Goal: Task Accomplishment & Management: Use online tool/utility

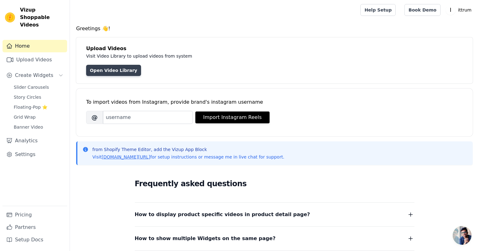
click at [123, 71] on link "Open Video Library" at bounding box center [113, 70] width 55 height 11
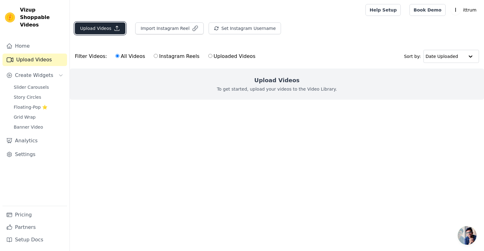
click at [104, 26] on button "Upload Videos" at bounding box center [100, 28] width 51 height 12
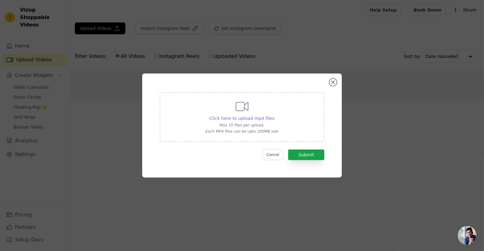
click at [264, 120] on span "Click here to upload mp4 files" at bounding box center [241, 118] width 65 height 5
click at [274, 115] on input "Click here to upload mp4 files Max 10 files per upload. Each MP4 files can be u…" at bounding box center [274, 115] width 0 height 0
type input "C:\fakepath\WhatsApp Video 2025-08-25 at 22.25.19_942c16ea.mp4"
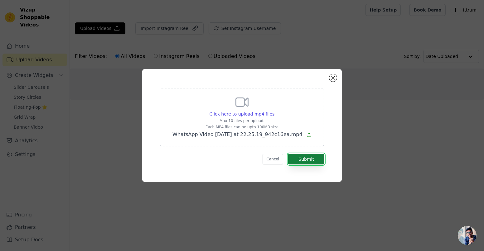
click at [298, 155] on button "Submit" at bounding box center [306, 159] width 36 height 11
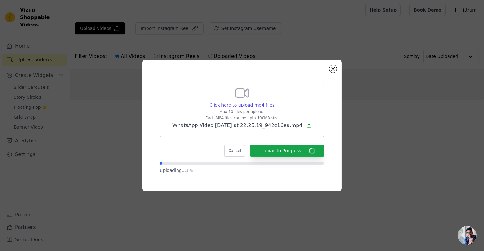
drag, startPoint x: 298, startPoint y: 155, endPoint x: 292, endPoint y: 183, distance: 27.9
click at [292, 183] on div "Click here to upload mp4 files Max 10 files per upload. Each MP4 files can be u…" at bounding box center [242, 125] width 200 height 131
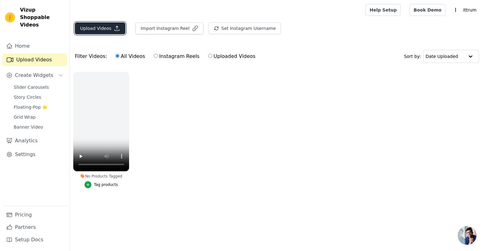
click at [104, 31] on button "Upload Videos" at bounding box center [100, 28] width 51 height 12
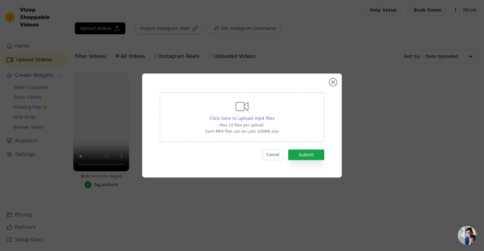
click at [257, 118] on span "Click here to upload mp4 files" at bounding box center [241, 118] width 65 height 5
click at [274, 115] on input "Click here to upload mp4 files Max 10 files per upload. Each MP4 files can be u…" at bounding box center [274, 115] width 0 height 0
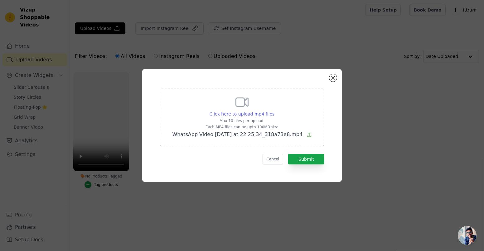
click at [246, 111] on div "Click here to upload mp4 files Max 10 files per upload. Each MP4 files can be u…" at bounding box center [241, 117] width 139 height 44
click at [274, 111] on input "Click here to upload mp4 files Max 10 files per upload. Each MP4 files can be u…" at bounding box center [274, 111] width 0 height 0
type input "C:\fakepath\WhatsApp Video 2025-08-25 at 22.25.34_d4b29842.mp4"
click at [317, 162] on button "Submit" at bounding box center [306, 159] width 36 height 11
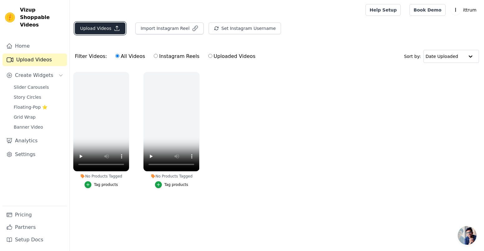
click at [110, 27] on button "Upload Videos" at bounding box center [100, 28] width 51 height 12
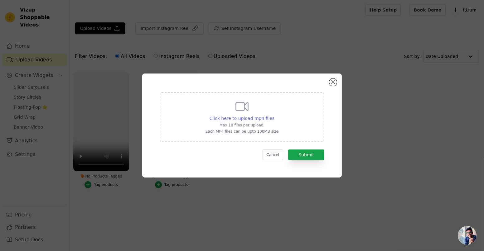
click at [268, 117] on span "Click here to upload mp4 files" at bounding box center [241, 118] width 65 height 5
click at [274, 115] on input "Click here to upload mp4 files Max 10 files per upload. Each MP4 files can be u…" at bounding box center [274, 115] width 0 height 0
type input "C:\fakepath\WhatsApp Video 2025-08-25 at 22.25.34_318a73e8.mp4"
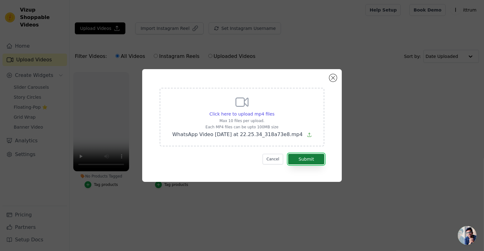
click at [299, 160] on button "Submit" at bounding box center [306, 159] width 36 height 11
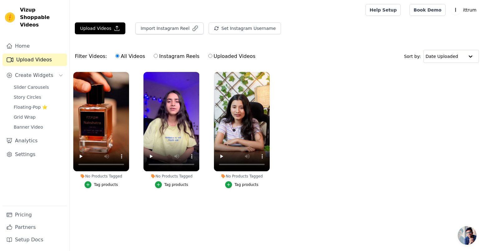
click at [108, 186] on div "Tag products" at bounding box center [106, 184] width 24 height 5
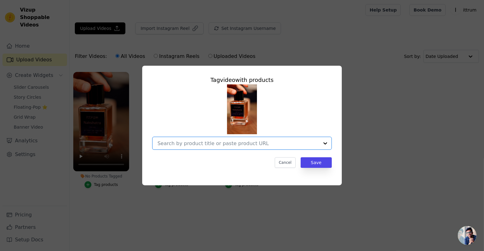
click at [271, 146] on input "No Products Tagged Tag video with products Option undefined, selected. Select i…" at bounding box center [237, 144] width 161 height 6
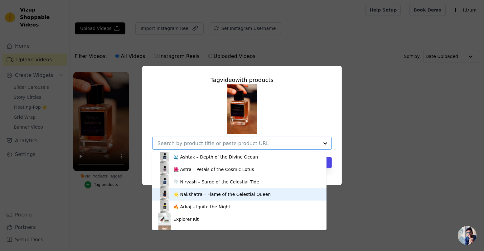
scroll to position [33, 0]
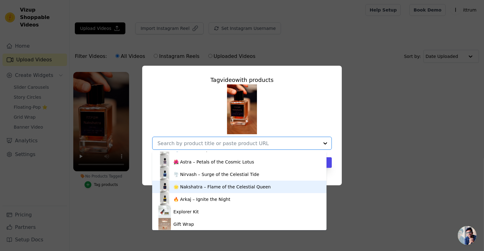
click at [208, 185] on div "🌟 Nakshatra – Flame of the Celestial Queen" at bounding box center [221, 187] width 97 height 6
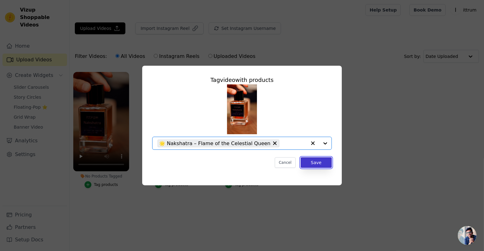
click at [304, 160] on button "Save" at bounding box center [316, 162] width 31 height 11
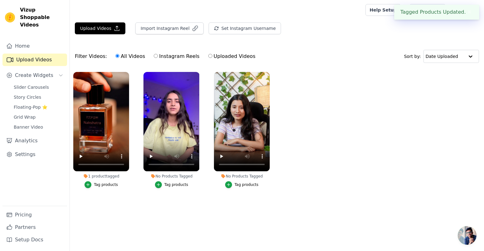
click at [176, 185] on div "Tag products" at bounding box center [176, 184] width 24 height 5
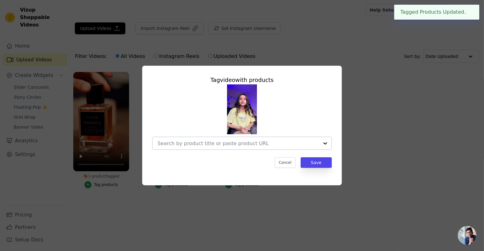
click at [255, 141] on input "No Products Tagged Tag video with products Cancel Save Tag products" at bounding box center [237, 144] width 161 height 6
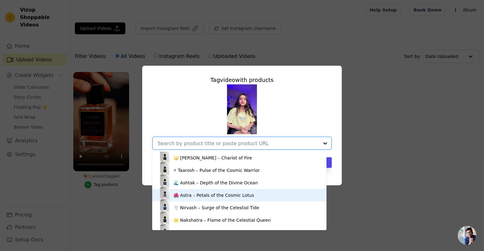
click at [205, 195] on div "🌺 Astra – Petals of the Cosmic Lotus" at bounding box center [213, 195] width 81 height 6
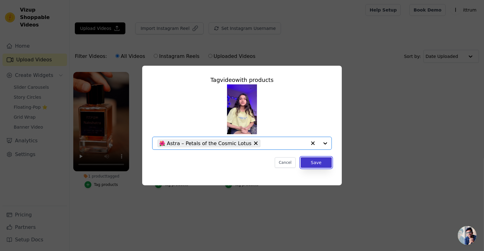
click at [306, 160] on button "Save" at bounding box center [316, 162] width 31 height 11
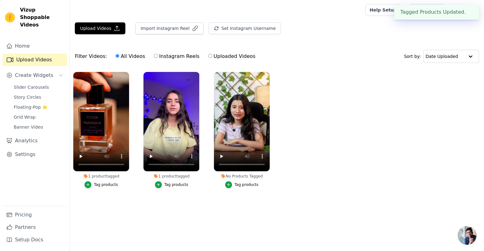
click at [244, 184] on div "Tag products" at bounding box center [246, 184] width 24 height 5
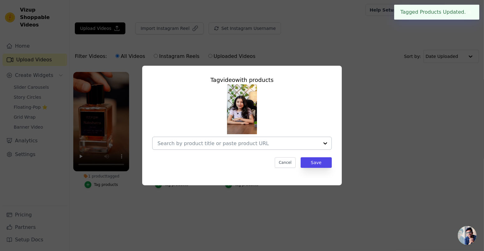
click at [252, 147] on div at bounding box center [237, 143] width 161 height 12
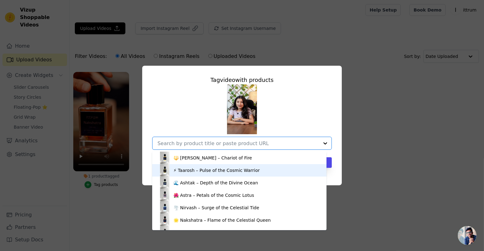
click at [214, 169] on div "⚡ Taarosh – Pulse of the Cosmic Warrior" at bounding box center [216, 170] width 86 height 6
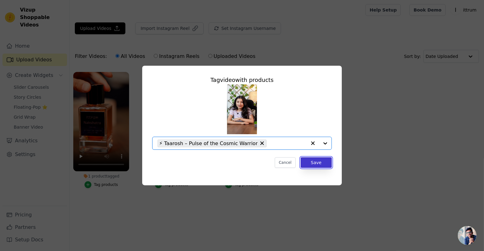
click at [330, 161] on button "Save" at bounding box center [316, 162] width 31 height 11
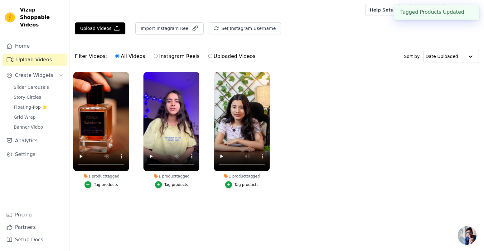
click at [468, 11] on button "✖" at bounding box center [469, 11] width 7 height 7
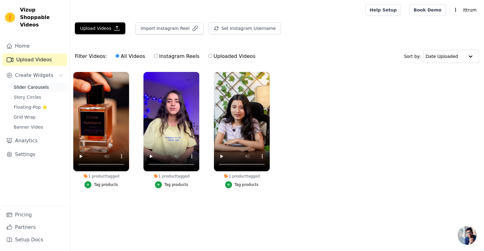
click at [38, 84] on span "Slider Carousels" at bounding box center [31, 87] width 35 height 6
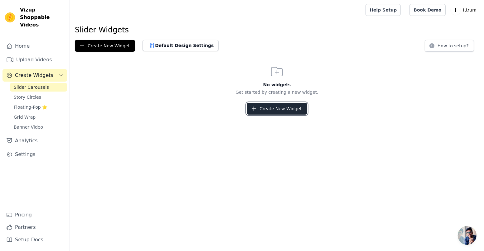
click at [293, 109] on button "Create New Widget" at bounding box center [277, 109] width 60 height 12
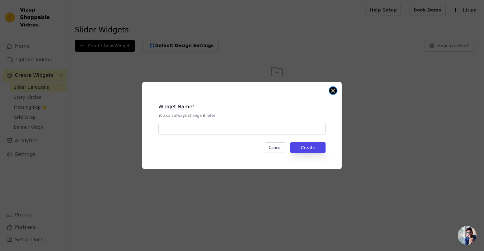
click at [333, 94] on button "Close modal" at bounding box center [332, 90] width 7 height 7
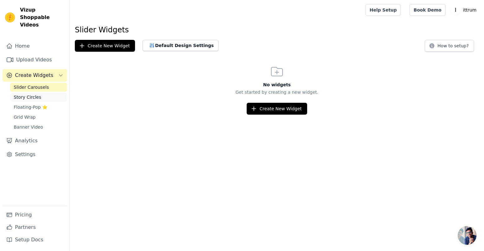
click at [31, 94] on span "Story Circles" at bounding box center [27, 97] width 27 height 6
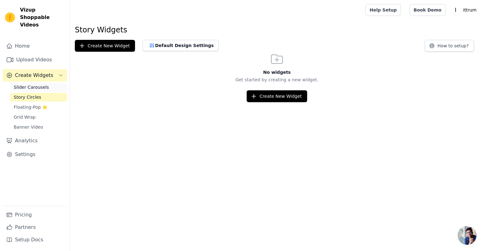
click at [50, 83] on link "Slider Carousels" at bounding box center [38, 87] width 57 height 9
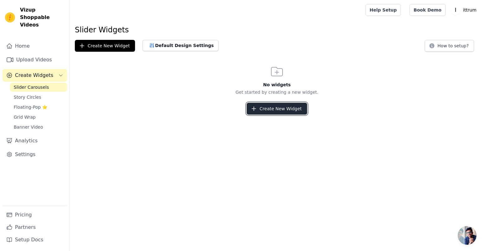
click at [264, 112] on button "Create New Widget" at bounding box center [277, 109] width 60 height 12
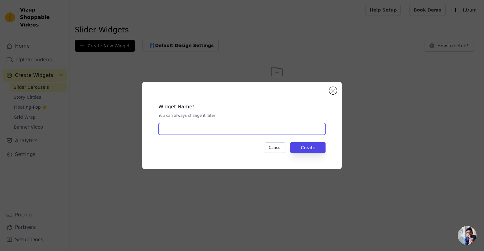
click at [236, 128] on input "text" at bounding box center [241, 129] width 167 height 12
type input "New"
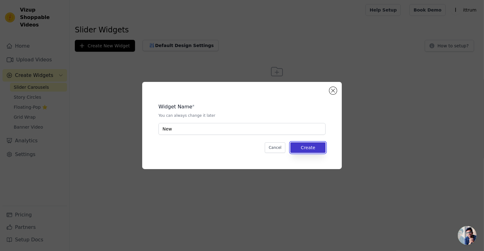
click at [309, 149] on button "Create" at bounding box center [307, 147] width 35 height 11
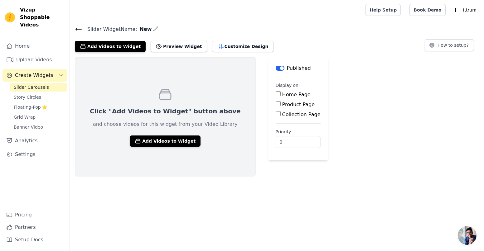
click at [282, 93] on label "Home Page" at bounding box center [296, 95] width 28 height 6
click at [276, 93] on input "Home Page" at bounding box center [278, 93] width 5 height 5
checkbox input "true"
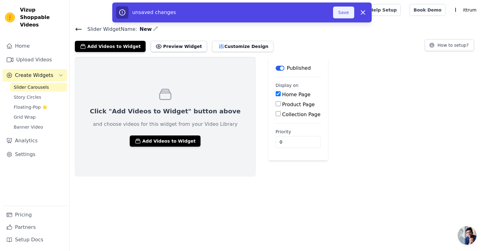
click at [344, 14] on button "Save" at bounding box center [343, 13] width 21 height 12
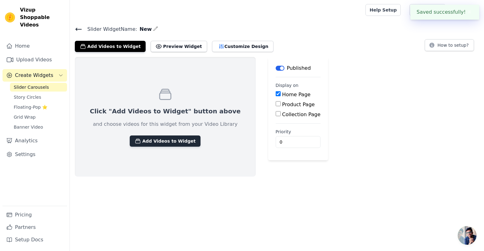
click at [178, 144] on button "Add Videos to Widget" at bounding box center [165, 141] width 71 height 11
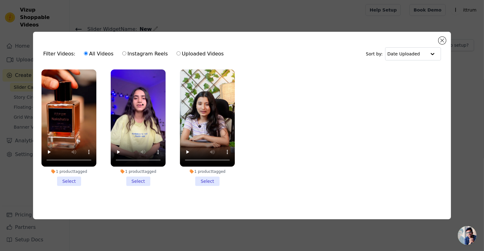
click at [75, 183] on li "1 product tagged Select" at bounding box center [68, 128] width 55 height 117
click at [0, 0] on input "1 product tagged Select" at bounding box center [0, 0] width 0 height 0
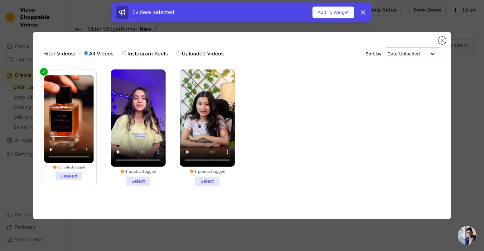
click at [135, 181] on li "1 product tagged Select" at bounding box center [138, 128] width 55 height 117
click at [0, 0] on input "1 product tagged Select" at bounding box center [0, 0] width 0 height 0
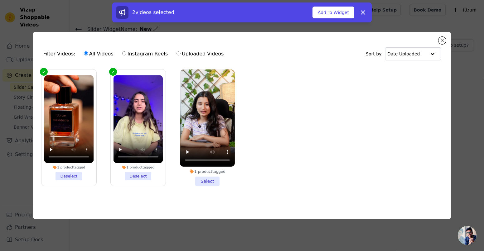
click at [207, 182] on li "1 product tagged Select" at bounding box center [207, 128] width 55 height 117
click at [0, 0] on input "1 product tagged Select" at bounding box center [0, 0] width 0 height 0
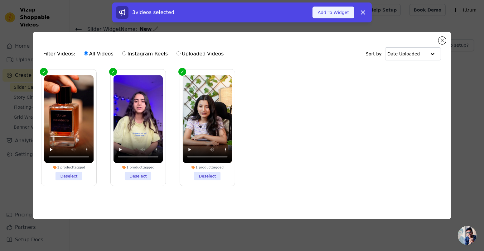
click at [336, 13] on button "Add To Widget" at bounding box center [333, 13] width 42 height 12
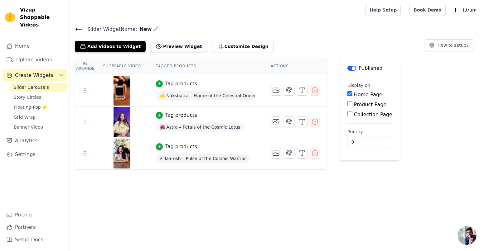
click at [155, 47] on button "Preview Widget" at bounding box center [179, 46] width 56 height 11
click at [453, 45] on button "How to setup?" at bounding box center [449, 45] width 49 height 12
click at [36, 94] on span "Story Circles" at bounding box center [27, 97] width 27 height 6
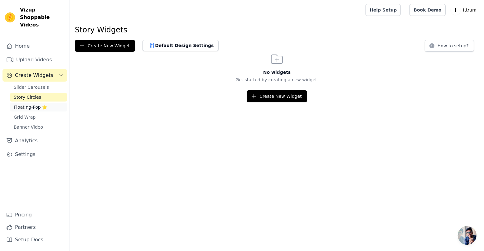
click at [29, 104] on span "Floating-Pop ⭐" at bounding box center [31, 107] width 34 height 6
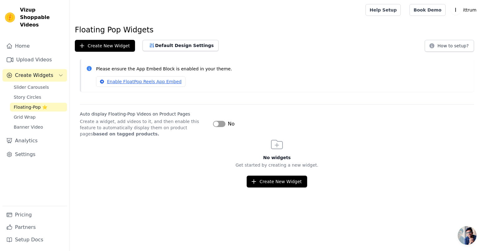
click at [451, 51] on div "Floating Pop Widgets Create New Widget Default Design Settings How to setup? Pl…" at bounding box center [277, 106] width 414 height 163
click at [440, 43] on button "How to setup?" at bounding box center [449, 46] width 49 height 12
click at [38, 93] on link "Story Circles" at bounding box center [38, 97] width 57 height 9
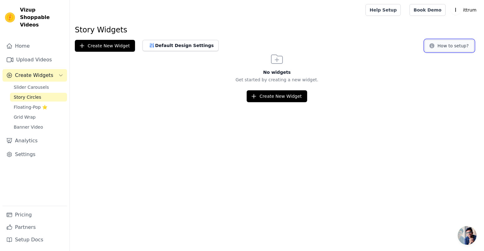
click at [444, 47] on button "How to setup?" at bounding box center [449, 46] width 49 height 12
click at [30, 103] on link "Floating-Pop ⭐" at bounding box center [38, 107] width 57 height 9
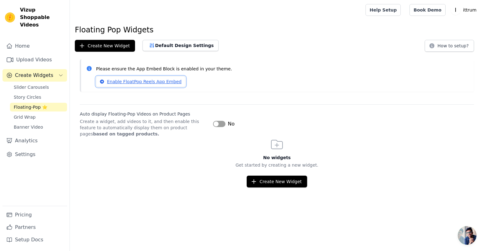
click at [140, 81] on link "Enable FloatPop Reels App Embed" at bounding box center [140, 81] width 89 height 11
click at [280, 180] on button "Create New Widget" at bounding box center [277, 182] width 60 height 12
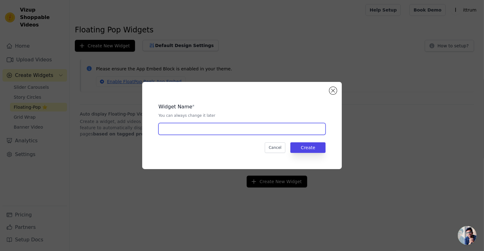
click at [214, 131] on input "text" at bounding box center [241, 129] width 167 height 12
type input "33"
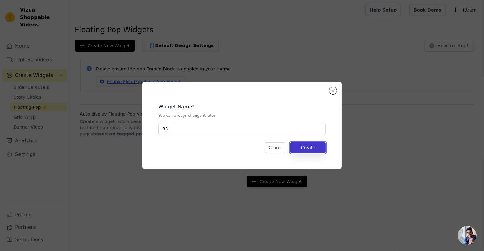
click at [310, 149] on button "Create" at bounding box center [307, 147] width 35 height 11
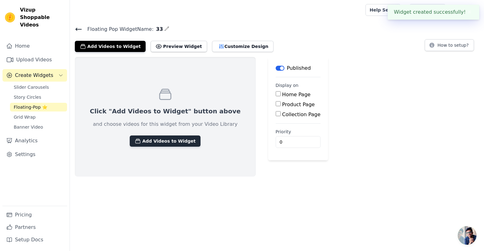
click at [161, 144] on button "Add Videos to Widget" at bounding box center [165, 141] width 71 height 11
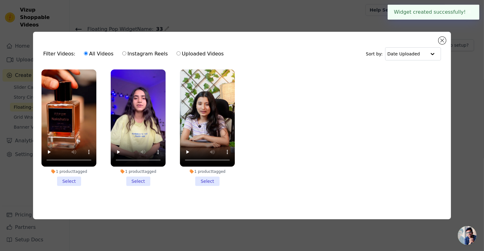
click at [66, 178] on li "1 product tagged Select" at bounding box center [68, 128] width 55 height 117
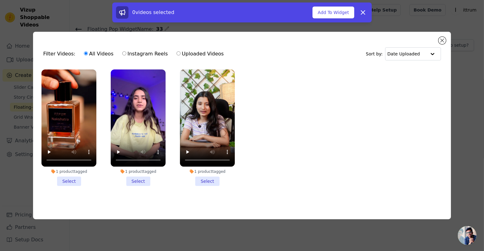
click at [138, 180] on li "1 product tagged Select" at bounding box center [138, 128] width 55 height 117
click at [0, 0] on input "1 product tagged Select" at bounding box center [0, 0] width 0 height 0
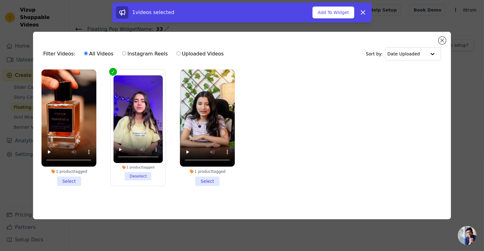
click at [202, 181] on li "1 product tagged Select" at bounding box center [207, 128] width 55 height 117
click at [0, 0] on input "1 product tagged Select" at bounding box center [0, 0] width 0 height 0
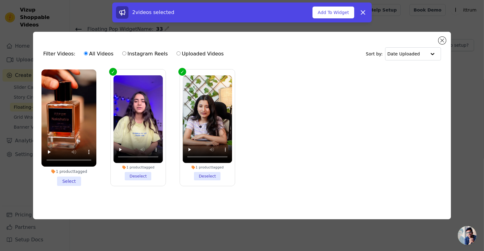
click at [75, 183] on li "1 product tagged Select" at bounding box center [68, 128] width 55 height 117
click at [0, 0] on input "1 product tagged Select" at bounding box center [0, 0] width 0 height 0
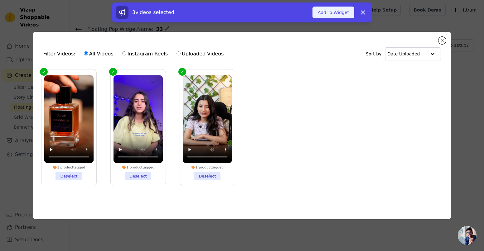
click at [328, 17] on button "Add To Widget" at bounding box center [333, 13] width 42 height 12
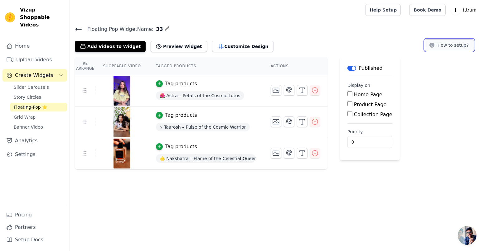
click at [445, 46] on button "How to setup?" at bounding box center [449, 45] width 49 height 12
click at [81, 29] on icon at bounding box center [78, 29] width 7 height 7
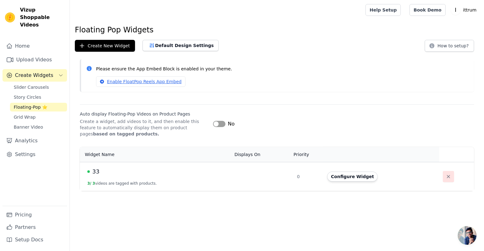
click at [445, 174] on icon "button" at bounding box center [448, 177] width 6 height 6
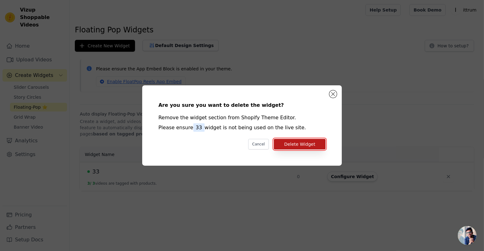
click at [307, 147] on button "Delete Widget" at bounding box center [300, 144] width 52 height 11
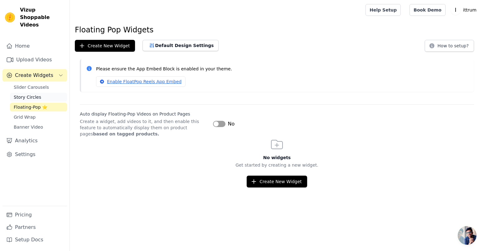
click at [24, 94] on span "Story Circles" at bounding box center [27, 97] width 27 height 6
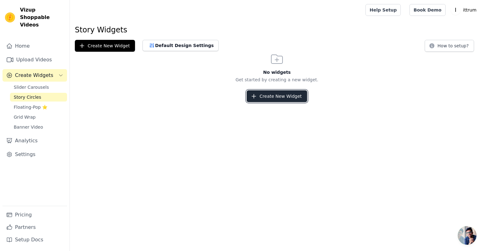
click at [264, 93] on button "Create New Widget" at bounding box center [277, 96] width 60 height 12
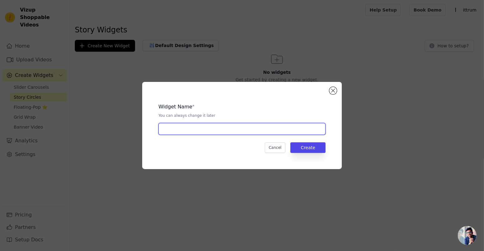
click at [222, 126] on input "text" at bounding box center [241, 129] width 167 height 12
type input "33"
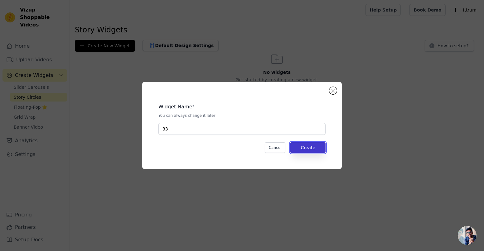
click at [321, 150] on button "Create" at bounding box center [307, 147] width 35 height 11
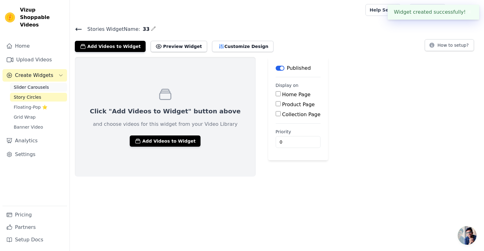
click at [40, 84] on span "Slider Carousels" at bounding box center [31, 87] width 35 height 6
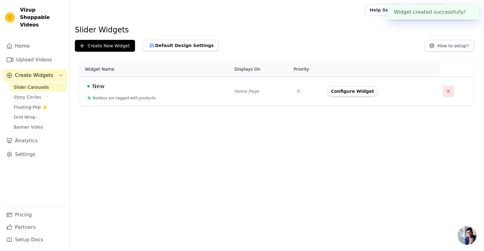
click at [446, 93] on icon "button" at bounding box center [448, 91] width 6 height 6
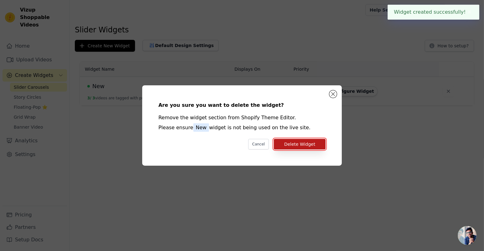
click at [308, 143] on button "Delete Widget" at bounding box center [300, 144] width 52 height 11
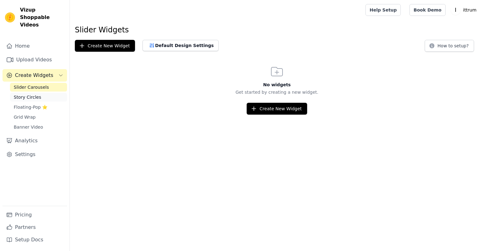
click at [38, 93] on link "Story Circles" at bounding box center [38, 97] width 57 height 9
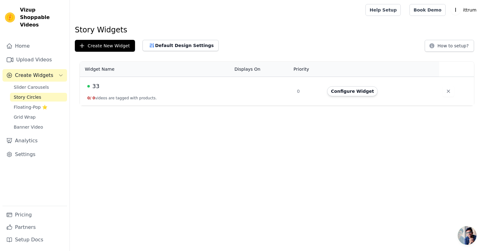
click at [244, 93] on td at bounding box center [262, 91] width 63 height 29
click at [343, 94] on button "Configure Widget" at bounding box center [352, 91] width 51 height 10
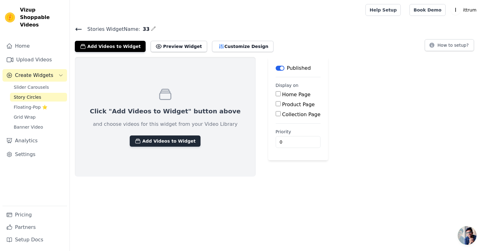
click at [151, 141] on button "Add Videos to Widget" at bounding box center [165, 141] width 71 height 11
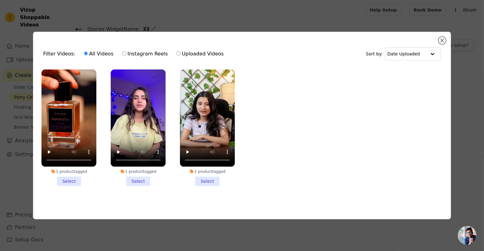
click at [72, 180] on li "1 product tagged Select" at bounding box center [68, 128] width 55 height 117
click at [0, 0] on input "1 product tagged Select" at bounding box center [0, 0] width 0 height 0
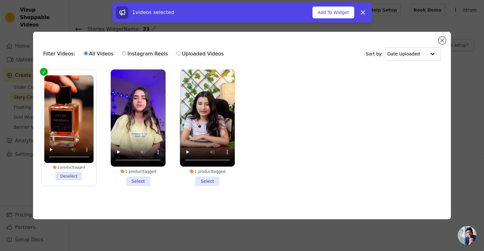
click at [142, 182] on li "1 product tagged Select" at bounding box center [138, 128] width 55 height 117
click at [0, 0] on input "1 product tagged Select" at bounding box center [0, 0] width 0 height 0
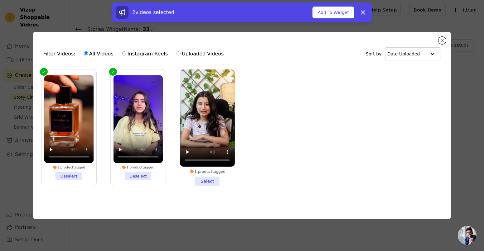
click at [205, 181] on li "1 product tagged Select" at bounding box center [207, 128] width 55 height 117
click at [0, 0] on input "1 product tagged Select" at bounding box center [0, 0] width 0 height 0
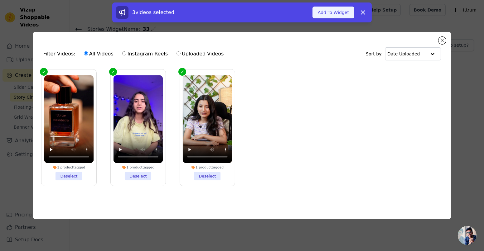
click at [334, 11] on button "Add To Widget" at bounding box center [333, 13] width 42 height 12
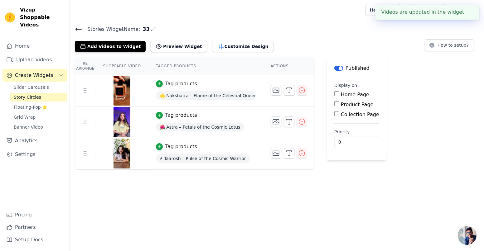
click at [466, 12] on button "✖" at bounding box center [469, 11] width 7 height 7
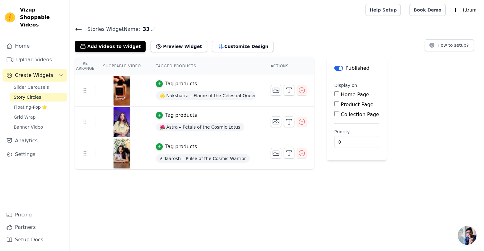
click at [352, 92] on label "Home Page" at bounding box center [355, 95] width 28 height 6
click at [339, 92] on input "Home Page" at bounding box center [336, 93] width 5 height 5
checkbox input "true"
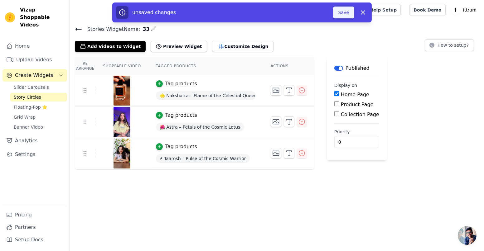
click at [340, 11] on button "Save" at bounding box center [343, 13] width 21 height 12
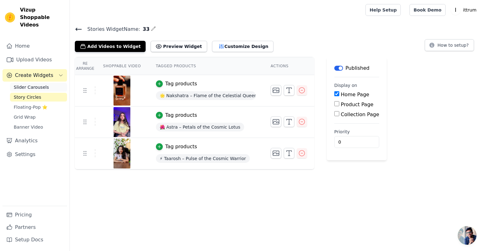
click at [26, 84] on span "Slider Carousels" at bounding box center [31, 87] width 35 height 6
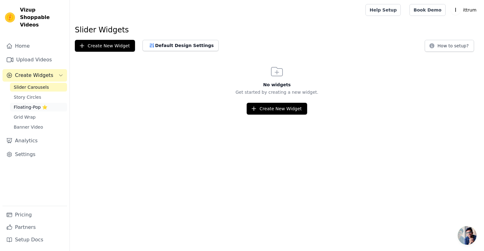
click at [33, 104] on span "Floating-Pop ⭐" at bounding box center [31, 107] width 34 height 6
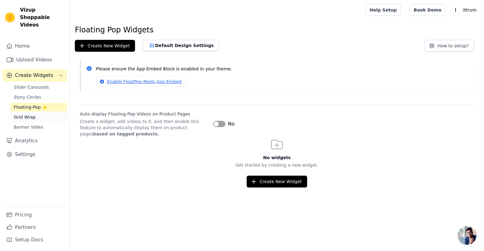
click at [46, 113] on link "Grid Wrap" at bounding box center [38, 117] width 57 height 9
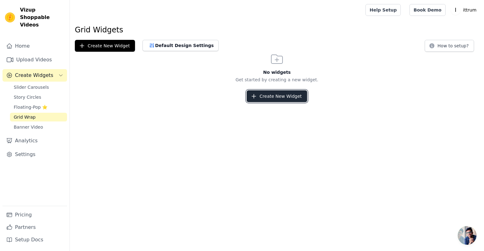
click at [284, 98] on button "Create New Widget" at bounding box center [277, 96] width 60 height 12
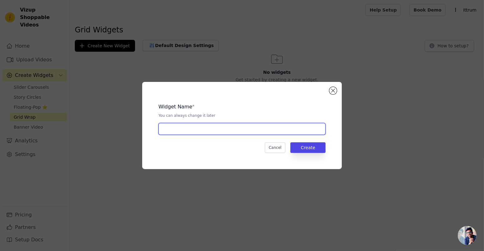
click at [252, 123] on input "text" at bounding box center [241, 129] width 167 height 12
type input "22"
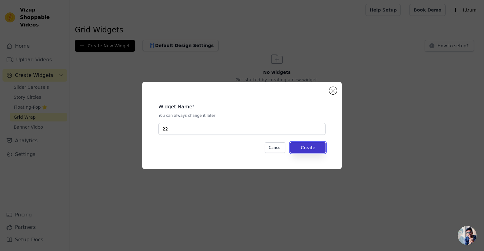
click at [300, 150] on button "Create" at bounding box center [307, 147] width 35 height 11
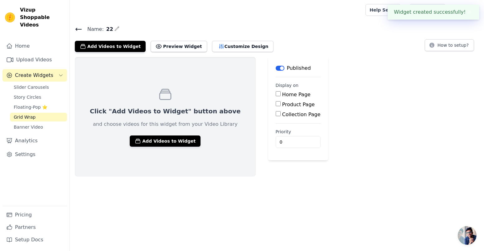
click at [276, 98] on div "Home Page" at bounding box center [298, 94] width 45 height 7
click at [276, 96] on div "Home Page" at bounding box center [298, 94] width 45 height 7
click at [276, 95] on input "Home Page" at bounding box center [278, 93] width 5 height 5
checkbox input "true"
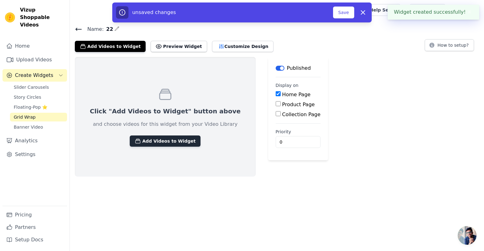
click at [181, 141] on button "Add Videos to Widget" at bounding box center [165, 141] width 71 height 11
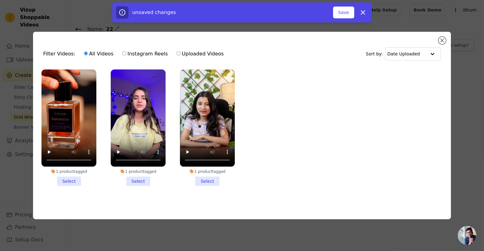
click at [68, 182] on li "1 product tagged Select" at bounding box center [68, 128] width 55 height 117
click at [0, 0] on input "1 product tagged Select" at bounding box center [0, 0] width 0 height 0
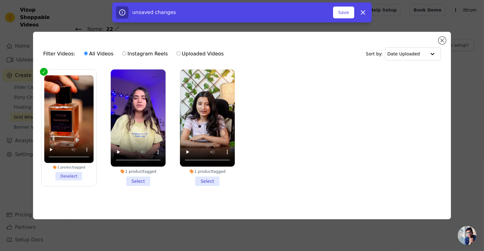
click at [137, 180] on li "1 product tagged Select" at bounding box center [138, 128] width 55 height 117
click at [0, 0] on input "1 product tagged Select" at bounding box center [0, 0] width 0 height 0
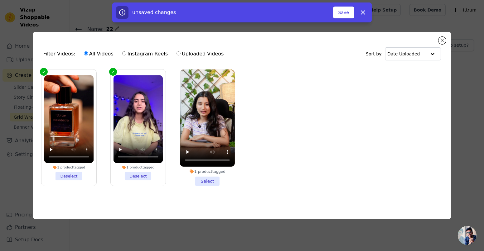
click at [206, 177] on li "1 product tagged Select" at bounding box center [207, 128] width 55 height 117
click at [0, 0] on input "1 product tagged Select" at bounding box center [0, 0] width 0 height 0
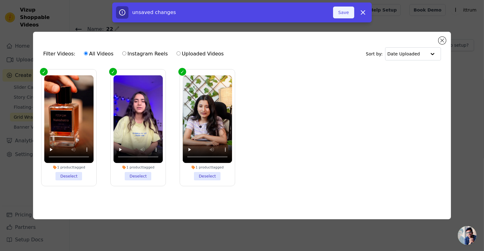
click at [346, 15] on button "Save" at bounding box center [343, 13] width 21 height 12
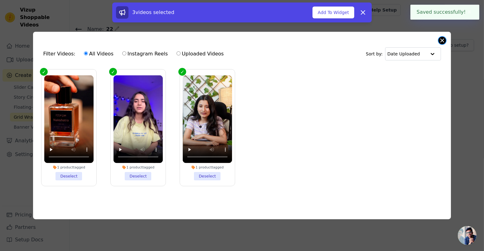
click at [443, 37] on button "Close modal" at bounding box center [441, 40] width 7 height 7
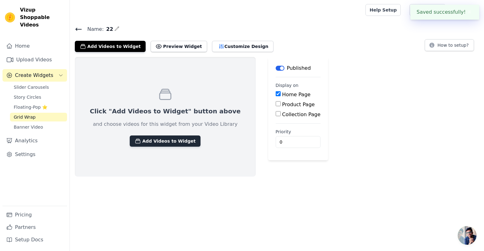
click at [130, 141] on button "Add Videos to Widget" at bounding box center [165, 141] width 71 height 11
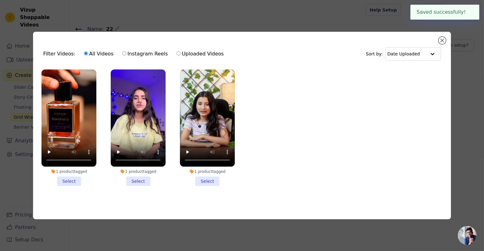
click at [69, 180] on li "1 product tagged Select" at bounding box center [68, 128] width 55 height 117
click at [0, 0] on input "1 product tagged Select" at bounding box center [0, 0] width 0 height 0
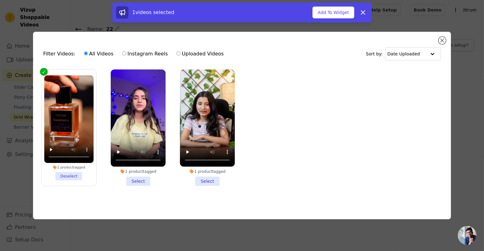
click at [136, 181] on li "1 product tagged Select" at bounding box center [138, 128] width 55 height 117
click at [0, 0] on input "1 product tagged Select" at bounding box center [0, 0] width 0 height 0
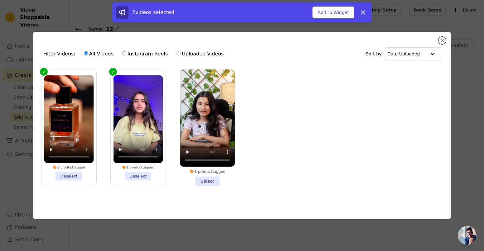
click at [208, 180] on li "1 product tagged Select" at bounding box center [207, 128] width 55 height 117
click at [0, 0] on input "1 product tagged Select" at bounding box center [0, 0] width 0 height 0
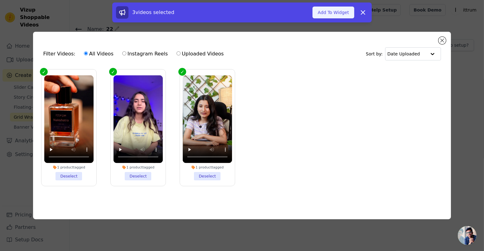
click at [344, 12] on button "Add To Widget" at bounding box center [333, 13] width 42 height 12
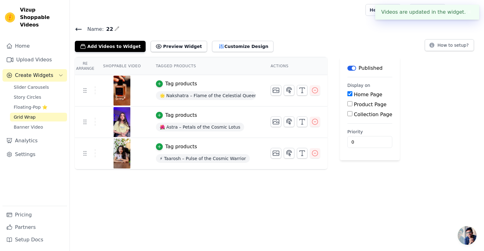
click at [371, 170] on html "Videos are updated in the widget. ✖ Vizup Shoppable Videos Home Upload Videos C…" at bounding box center [242, 85] width 484 height 170
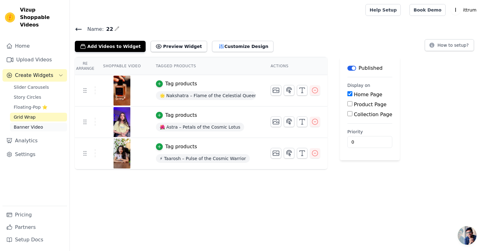
click at [34, 124] on span "Banner Video" at bounding box center [28, 127] width 29 height 6
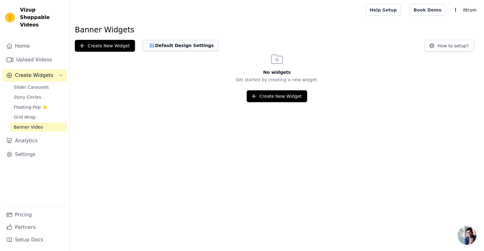
click at [196, 46] on button "Default Design Settings" at bounding box center [180, 45] width 76 height 11
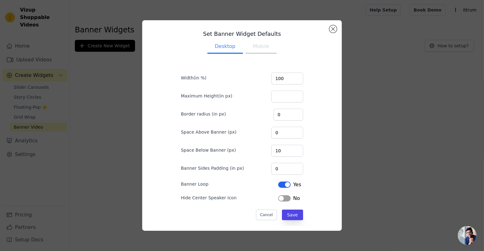
scroll to position [2, 0]
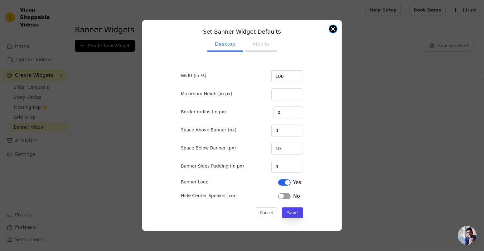
click at [330, 27] on button "Close modal" at bounding box center [332, 28] width 7 height 7
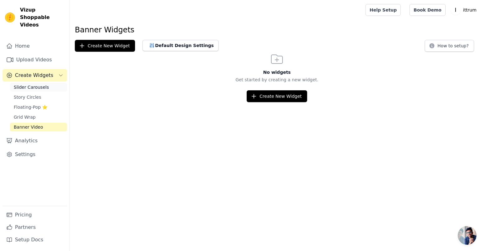
click at [50, 83] on link "Slider Carousels" at bounding box center [38, 87] width 57 height 9
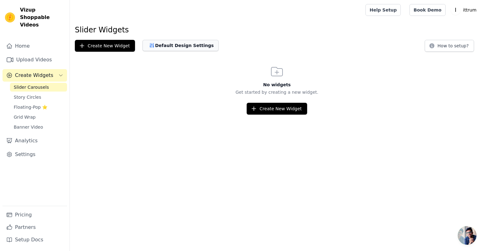
click at [181, 46] on button "Default Design Settings" at bounding box center [180, 45] width 76 height 11
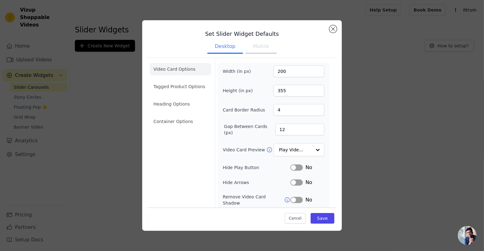
click at [185, 71] on li "Video Card Options" at bounding box center [180, 69] width 61 height 12
click at [290, 148] on input "Video Card Preview" at bounding box center [295, 150] width 32 height 12
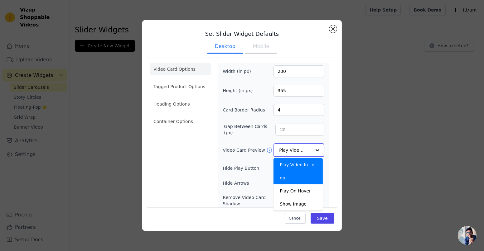
click at [292, 164] on div "Play Video In Loop" at bounding box center [297, 171] width 49 height 26
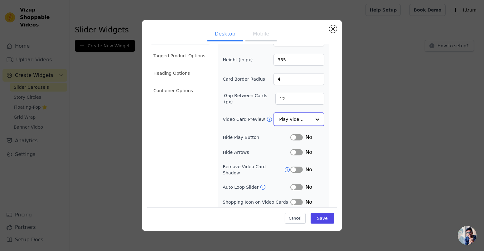
scroll to position [42, 0]
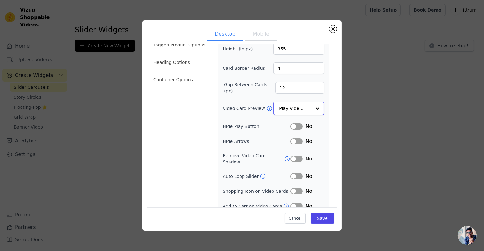
click at [291, 108] on input "Video Card Preview" at bounding box center [295, 108] width 32 height 12
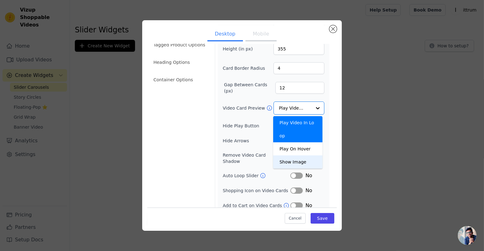
scroll to position [41, 0]
click at [184, 128] on div "Video Card Options Tagged Product Options Heading Options Container Options" at bounding box center [180, 116] width 61 height 198
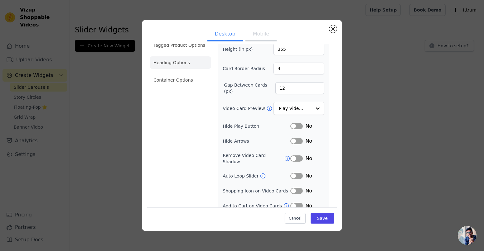
click at [178, 63] on li "Heading Options" at bounding box center [180, 62] width 61 height 12
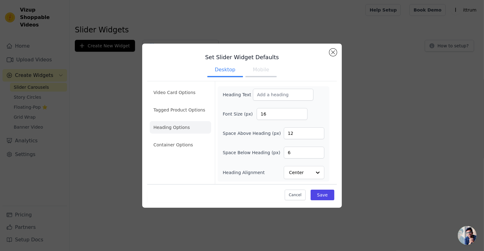
scroll to position [0, 0]
click at [187, 104] on li "Video Card Options" at bounding box center [180, 110] width 61 height 12
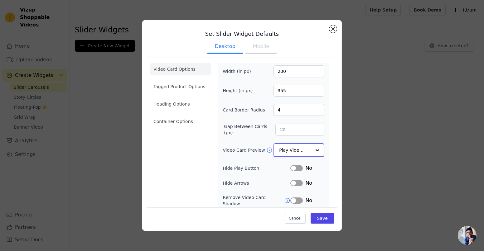
click at [294, 148] on input "Video Card Preview" at bounding box center [295, 150] width 32 height 12
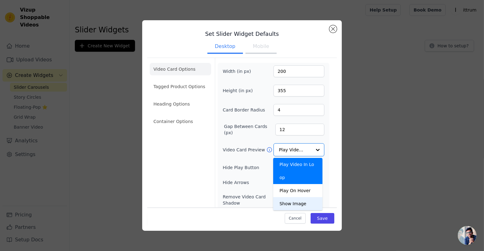
click at [159, 180] on div "Video Card Options Tagged Product Options Heading Options Container Options" at bounding box center [180, 157] width 61 height 198
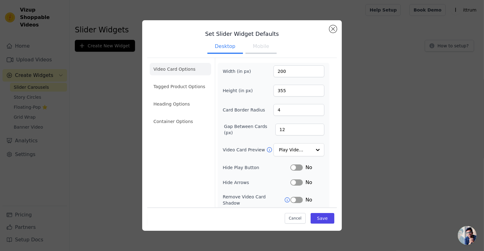
click at [284, 197] on icon at bounding box center [287, 200] width 6 height 6
click at [334, 28] on button "Close modal" at bounding box center [332, 28] width 7 height 7
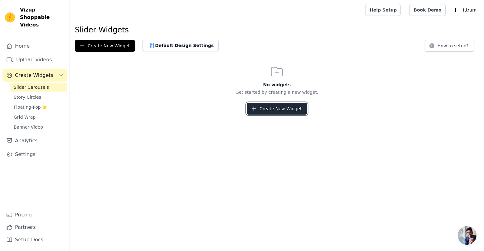
click at [278, 109] on button "Create New Widget" at bounding box center [277, 109] width 60 height 12
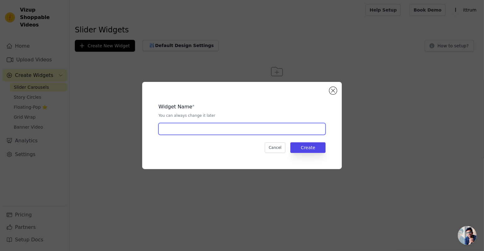
click at [244, 127] on input "text" at bounding box center [241, 129] width 167 height 12
type input "33"
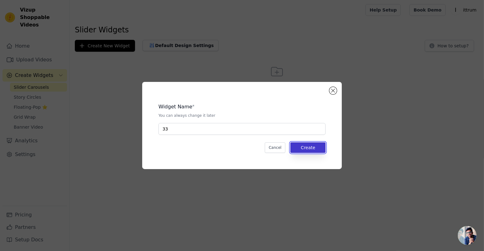
click at [302, 147] on button "Create" at bounding box center [307, 147] width 35 height 11
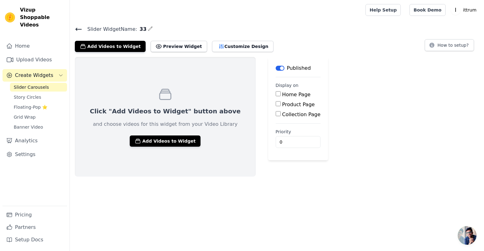
click at [282, 94] on label "Home Page" at bounding box center [296, 95] width 28 height 6
click at [281, 94] on input "Home Page" at bounding box center [278, 93] width 5 height 5
checkbox input "true"
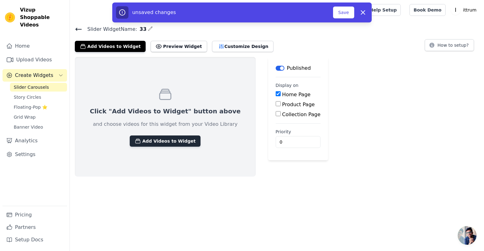
click at [156, 140] on button "Add Videos to Widget" at bounding box center [165, 141] width 71 height 11
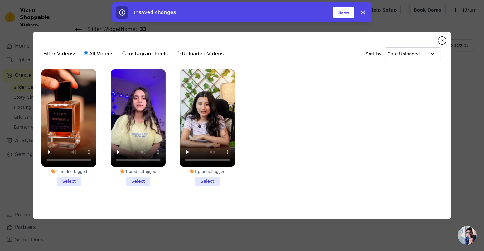
click at [73, 181] on li "1 product tagged Select" at bounding box center [68, 128] width 55 height 117
click at [0, 0] on input "1 product tagged Select" at bounding box center [0, 0] width 0 height 0
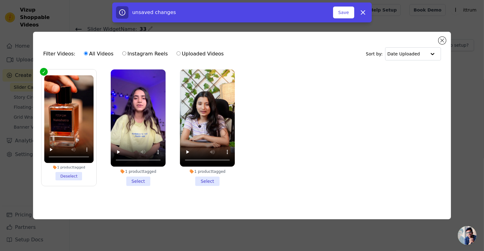
click at [137, 180] on li "1 product tagged Select" at bounding box center [138, 128] width 55 height 117
click at [0, 0] on input "1 product tagged Select" at bounding box center [0, 0] width 0 height 0
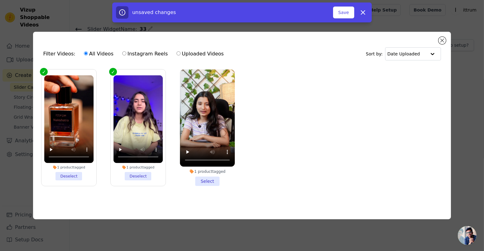
click at [204, 179] on li "1 product tagged Select" at bounding box center [207, 128] width 55 height 117
click at [0, 0] on input "1 product tagged Select" at bounding box center [0, 0] width 0 height 0
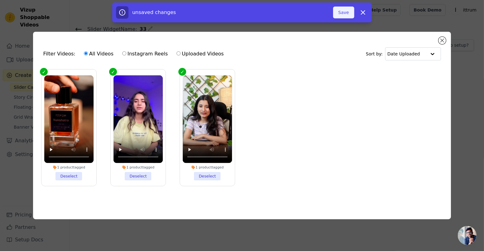
click at [349, 13] on button "Save" at bounding box center [343, 13] width 21 height 12
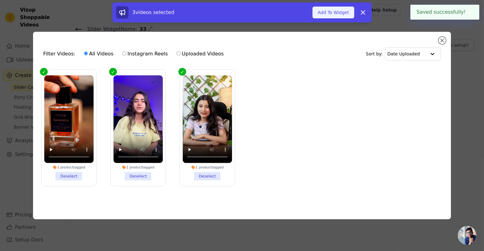
click at [338, 10] on button "Add To Widget" at bounding box center [333, 13] width 42 height 12
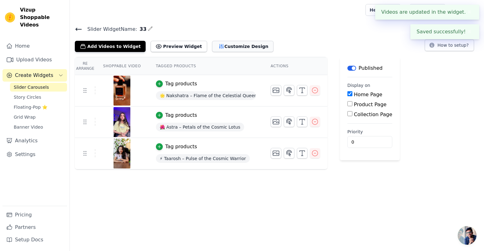
click at [220, 41] on button "Customize Design" at bounding box center [242, 46] width 61 height 11
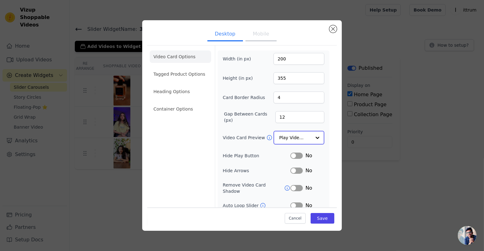
click at [284, 137] on input "Video Card Preview" at bounding box center [295, 138] width 32 height 12
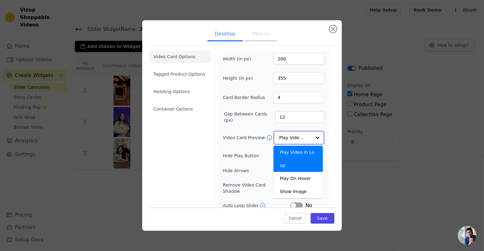
click at [284, 137] on input "Video Card Preview" at bounding box center [295, 138] width 32 height 12
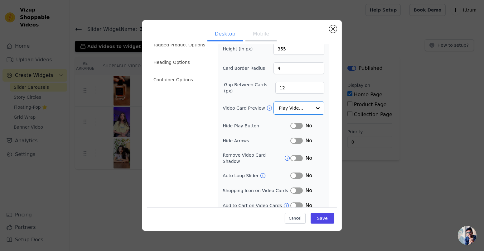
scroll to position [29, 0]
click at [294, 173] on button "Label" at bounding box center [296, 176] width 12 height 6
click at [292, 188] on button "Label" at bounding box center [296, 191] width 12 height 6
click at [295, 203] on button "Label" at bounding box center [296, 206] width 12 height 6
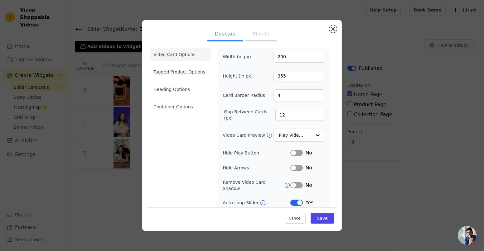
scroll to position [0, 0]
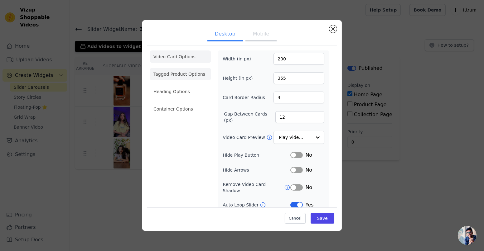
click at [188, 103] on li "Tagged Product Options" at bounding box center [180, 109] width 61 height 12
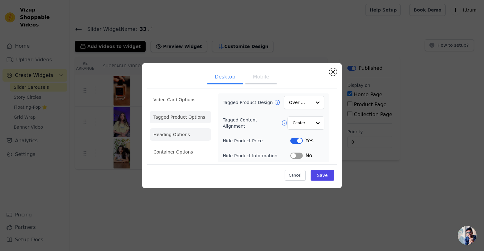
click at [181, 134] on li "Heading Options" at bounding box center [180, 134] width 61 height 12
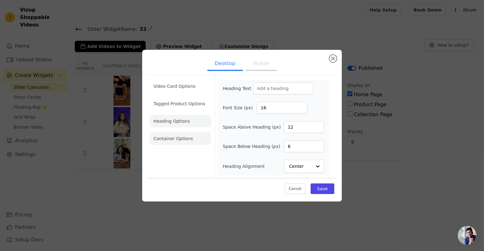
click at [181, 137] on li "Container Options" at bounding box center [180, 138] width 61 height 12
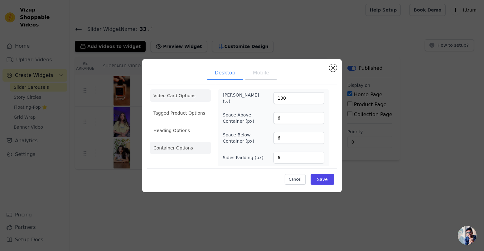
click at [177, 107] on li "Video Card Options" at bounding box center [180, 113] width 61 height 12
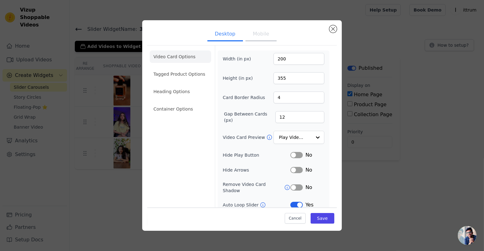
click at [256, 31] on button "Mobile" at bounding box center [260, 35] width 31 height 14
click at [290, 135] on input "Video Card Preview" at bounding box center [295, 138] width 32 height 12
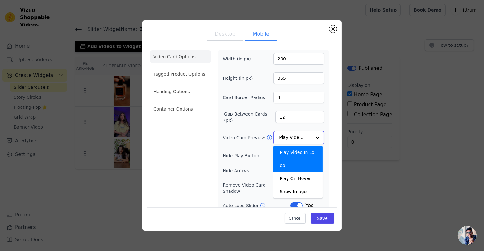
click at [290, 135] on input "Video Card Preview" at bounding box center [295, 138] width 32 height 12
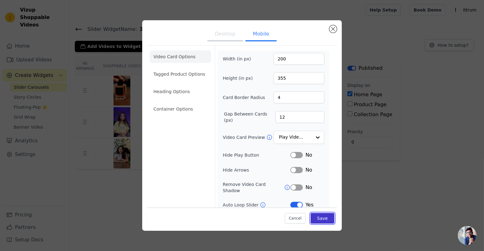
click at [316, 216] on button "Save" at bounding box center [322, 218] width 24 height 11
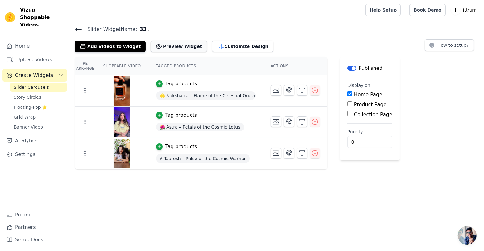
click at [179, 50] on button "Preview Widget" at bounding box center [179, 46] width 56 height 11
click at [240, 46] on button "Customize Design" at bounding box center [242, 46] width 61 height 11
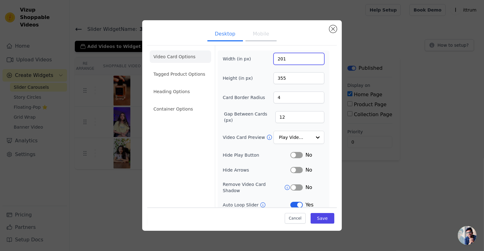
click at [311, 57] on input "201" at bounding box center [298, 59] width 51 height 12
click at [311, 57] on input "202" at bounding box center [298, 59] width 51 height 12
click at [311, 57] on input "203" at bounding box center [298, 59] width 51 height 12
click at [311, 57] on input "204" at bounding box center [298, 59] width 51 height 12
click at [311, 57] on input "243" at bounding box center [298, 59] width 51 height 12
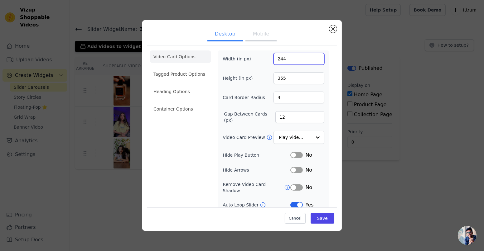
click at [311, 57] on input "244" at bounding box center [298, 59] width 51 height 12
click at [311, 57] on input "245" at bounding box center [298, 59] width 51 height 12
click at [311, 57] on input "246" at bounding box center [298, 59] width 51 height 12
click at [311, 57] on input "255" at bounding box center [298, 59] width 51 height 12
click at [311, 57] on input "256" at bounding box center [298, 59] width 51 height 12
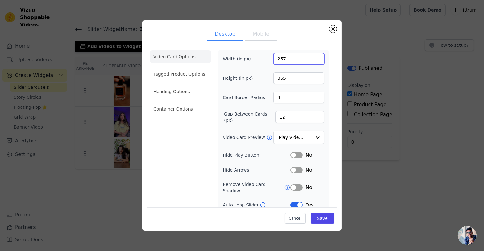
click at [311, 57] on input "257" at bounding box center [298, 59] width 51 height 12
click at [311, 57] on input "258" at bounding box center [298, 59] width 51 height 12
click at [311, 57] on input "280" at bounding box center [298, 59] width 51 height 12
click at [311, 56] on input "281" at bounding box center [298, 59] width 51 height 12
click at [311, 56] on input "282" at bounding box center [298, 59] width 51 height 12
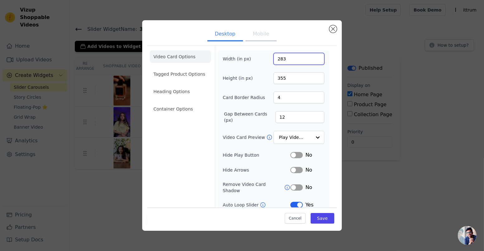
click at [311, 56] on input "283" at bounding box center [298, 59] width 51 height 12
click at [311, 56] on input "284" at bounding box center [298, 59] width 51 height 12
click at [311, 56] on input "285" at bounding box center [298, 59] width 51 height 12
click at [311, 56] on input "286" at bounding box center [298, 59] width 51 height 12
click at [311, 56] on input "287" at bounding box center [298, 59] width 51 height 12
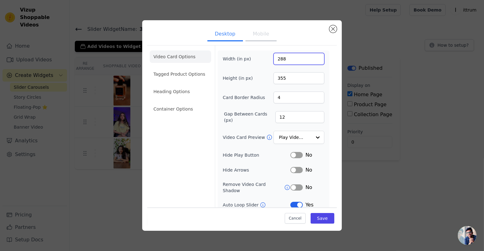
click at [311, 56] on input "288" at bounding box center [298, 59] width 51 height 12
click at [311, 56] on input "289" at bounding box center [298, 59] width 51 height 12
click at [311, 56] on input "290" at bounding box center [298, 59] width 51 height 12
click at [311, 56] on input "291" at bounding box center [298, 59] width 51 height 12
click at [311, 56] on input "292" at bounding box center [298, 59] width 51 height 12
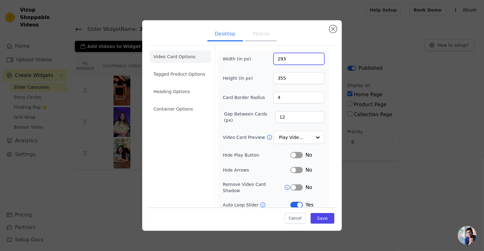
click at [311, 56] on input "293" at bounding box center [298, 59] width 51 height 12
click at [311, 56] on input "294" at bounding box center [298, 59] width 51 height 12
click at [311, 56] on input "295" at bounding box center [298, 59] width 51 height 12
click at [311, 56] on input "296" at bounding box center [298, 59] width 51 height 12
click at [311, 56] on input "297" at bounding box center [298, 59] width 51 height 12
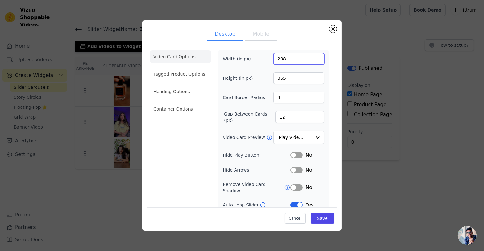
click at [311, 56] on input "298" at bounding box center [298, 59] width 51 height 12
click at [311, 56] on input "299" at bounding box center [298, 59] width 51 height 12
type input "300"
click at [311, 56] on input "300" at bounding box center [298, 59] width 51 height 12
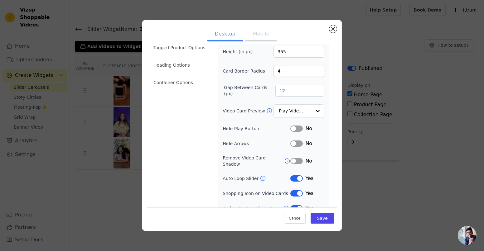
scroll to position [29, 0]
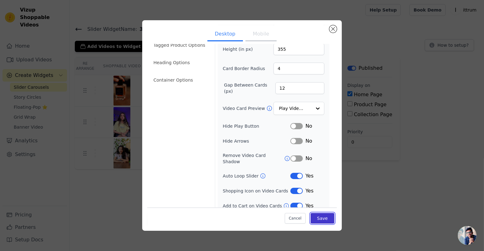
click at [316, 221] on button "Save" at bounding box center [322, 218] width 24 height 11
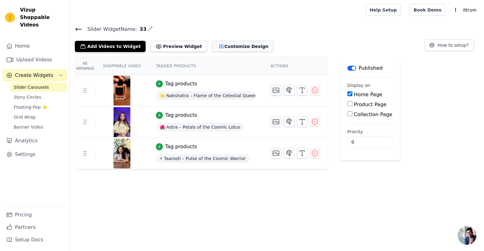
click at [218, 50] on button "Customize Design" at bounding box center [242, 46] width 61 height 11
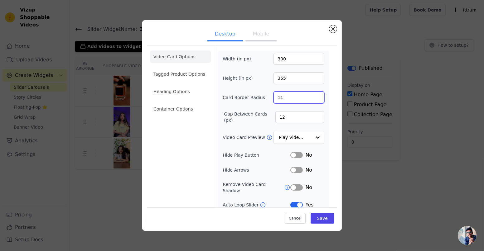
click at [314, 95] on input "11" at bounding box center [298, 98] width 51 height 12
type input "10"
click at [313, 98] on input "10" at bounding box center [298, 98] width 51 height 12
click at [311, 114] on input "21" at bounding box center [299, 117] width 49 height 12
click at [311, 114] on input "22" at bounding box center [299, 117] width 49 height 12
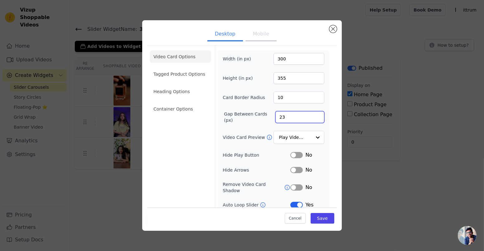
click at [311, 114] on input "23" at bounding box center [299, 117] width 49 height 12
click at [311, 114] on input "24" at bounding box center [299, 117] width 49 height 12
type input "25"
click at [311, 114] on input "25" at bounding box center [299, 117] width 49 height 12
click at [317, 218] on button "Save" at bounding box center [322, 218] width 24 height 11
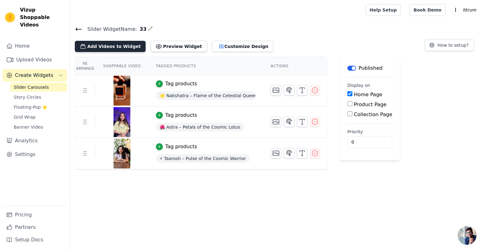
click at [128, 47] on button "Add Videos to Widget" at bounding box center [110, 46] width 71 height 11
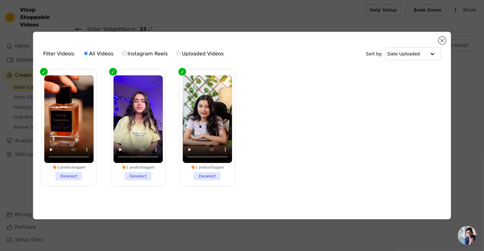
click at [199, 0] on div "Filter Videos: All Videos Instagram Reels Uploaded Videos Sort by: Date Uploade…" at bounding box center [242, 125] width 484 height 251
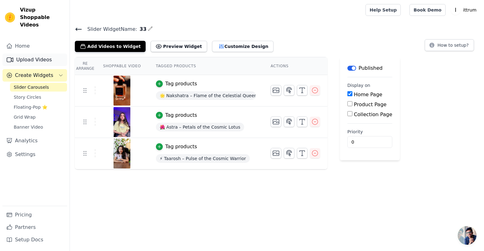
click at [41, 54] on link "Upload Videos" at bounding box center [34, 60] width 65 height 12
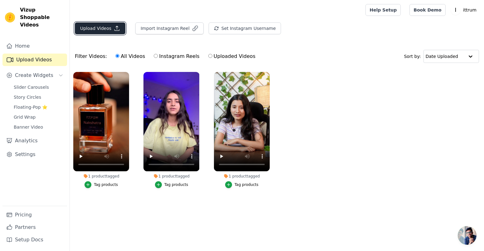
click at [79, 29] on button "Upload Videos" at bounding box center [100, 28] width 51 height 12
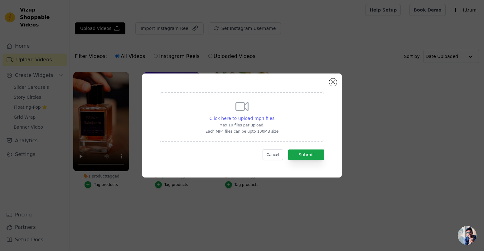
click at [232, 117] on span "Click here to upload mp4 files" at bounding box center [241, 118] width 65 height 5
click at [274, 115] on input "Click here to upload mp4 files Max 10 files per upload. Each MP4 files can be u…" at bounding box center [274, 115] width 0 height 0
type input "C:\fakepath\Untitled design (1).mp4"
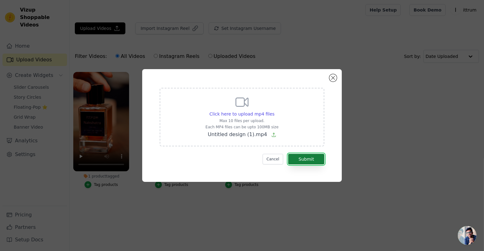
click at [301, 154] on button "Submit" at bounding box center [306, 159] width 36 height 11
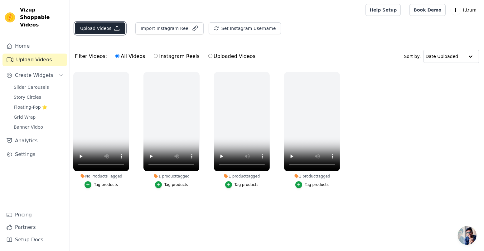
click at [106, 30] on button "Upload Videos" at bounding box center [100, 28] width 51 height 12
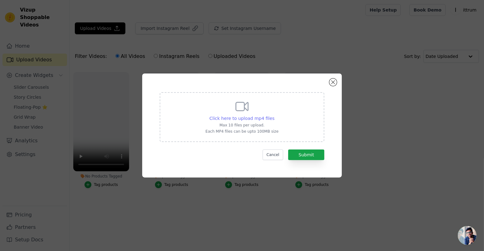
click at [250, 118] on span "Click here to upload mp4 files" at bounding box center [241, 118] width 65 height 5
click at [274, 115] on input "Click here to upload mp4 files Max 10 files per upload. Each MP4 files can be u…" at bounding box center [274, 115] width 0 height 0
type input "C:\fakepath\Untitled (Mobile Video).mp4"
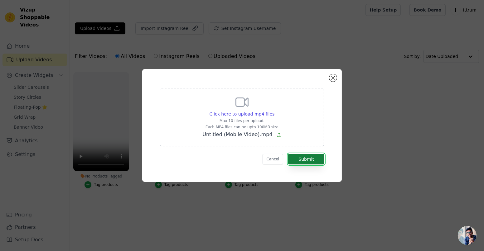
click at [310, 162] on button "Submit" at bounding box center [306, 159] width 36 height 11
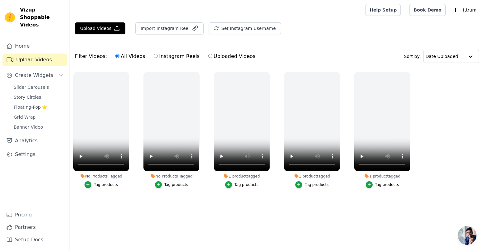
click at [143, 216] on main "Upload Videos Import Instagram Reel Set Instagram Username Import Latest IG Ree…" at bounding box center [277, 119] width 414 height 199
click at [95, 33] on button "Upload Videos" at bounding box center [100, 28] width 51 height 12
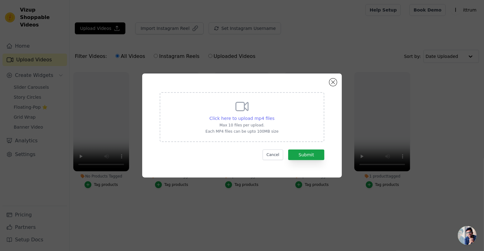
click at [257, 120] on span "Click here to upload mp4 files" at bounding box center [241, 118] width 65 height 5
click at [274, 115] on input "Click here to upload mp4 files Max 10 files per upload. Each MP4 files can be u…" at bounding box center [274, 115] width 0 height 0
click at [262, 121] on span "Click here to upload mp4 files" at bounding box center [241, 118] width 65 height 5
click at [274, 115] on input "Click here to upload mp4 files Max 10 files per upload. Each MP4 files can be u…" at bounding box center [274, 115] width 0 height 0
type input "C:\fakepath\Untitled (Video).mp4"
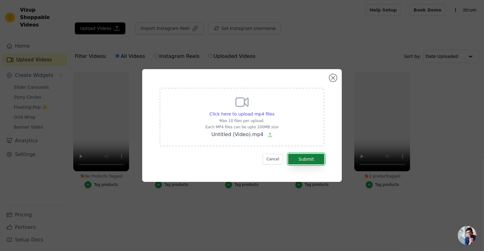
click at [314, 162] on button "Submit" at bounding box center [306, 159] width 36 height 11
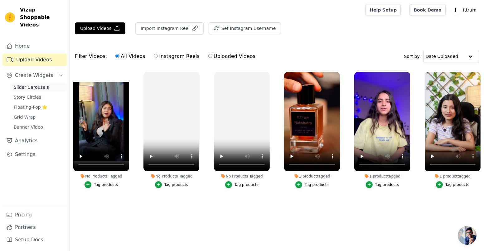
click at [30, 84] on span "Slider Carousels" at bounding box center [31, 87] width 35 height 6
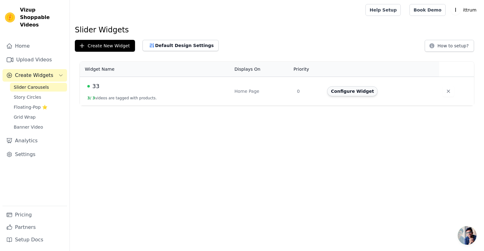
click at [355, 94] on button "Configure Widget" at bounding box center [352, 91] width 51 height 10
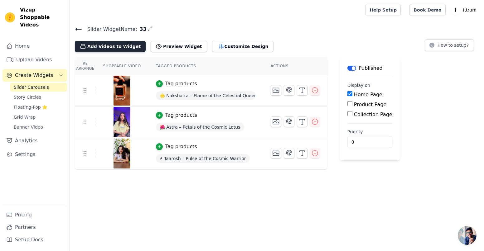
click at [131, 49] on button "Add Videos to Widget" at bounding box center [110, 46] width 71 height 11
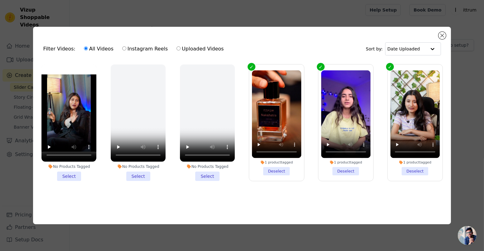
click at [441, 38] on div "Filter Videos: All Videos Instagram Reels Uploaded Videos Sort by: Date Uploaded" at bounding box center [241, 49] width 407 height 24
click at [441, 35] on button "Close modal" at bounding box center [441, 35] width 7 height 7
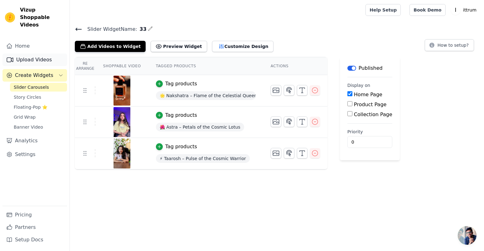
click at [43, 54] on link "Upload Videos" at bounding box center [34, 60] width 65 height 12
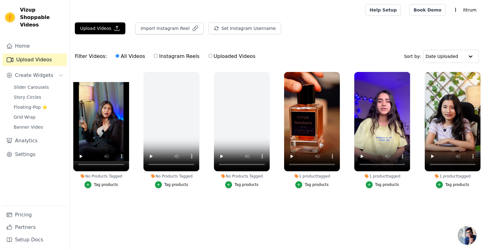
click at [111, 187] on div "Tag products" at bounding box center [106, 184] width 24 height 5
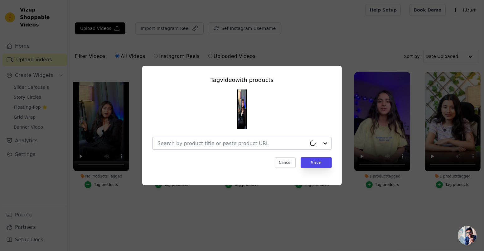
click at [251, 144] on input "No Products Tagged Tag video with products Cancel Save Tag products" at bounding box center [231, 144] width 149 height 6
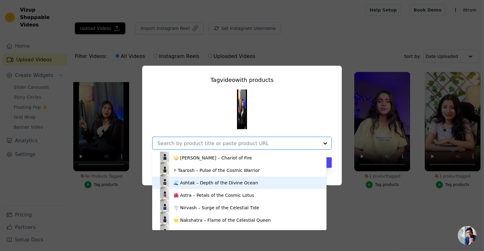
click at [217, 181] on div "🌊 Ashtak – Depth of the Divine Ocean" at bounding box center [215, 183] width 84 height 6
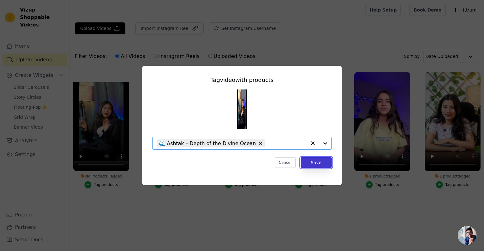
click at [307, 164] on button "Save" at bounding box center [316, 162] width 31 height 11
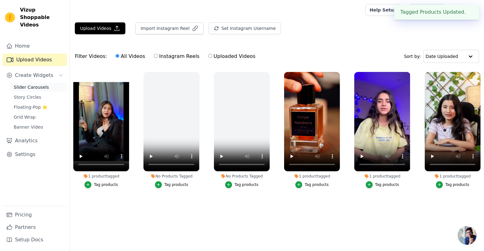
click at [28, 84] on span "Slider Carousels" at bounding box center [31, 87] width 35 height 6
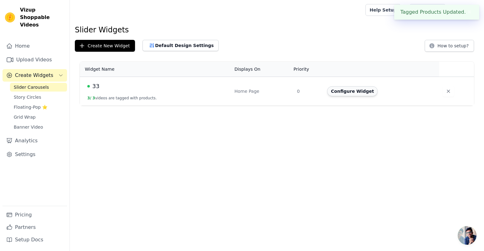
click at [354, 89] on button "Configure Widget" at bounding box center [352, 91] width 51 height 10
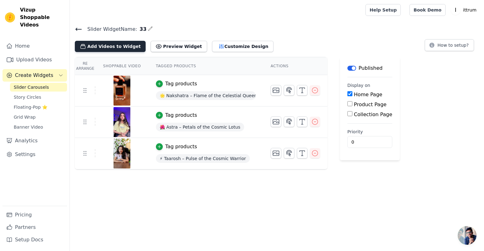
click at [121, 49] on button "Add Videos to Widget" at bounding box center [110, 46] width 71 height 11
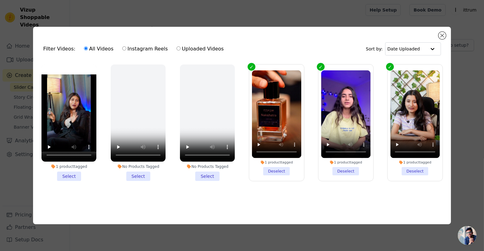
click at [70, 177] on li "1 product tagged Select" at bounding box center [68, 123] width 55 height 117
click at [0, 0] on input "1 product tagged Select" at bounding box center [0, 0] width 0 height 0
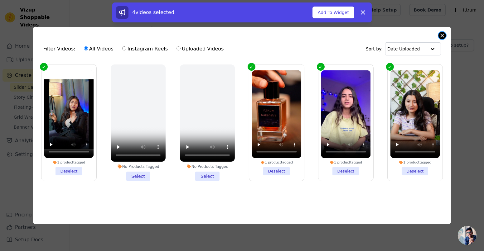
click at [443, 33] on button "Close modal" at bounding box center [441, 35] width 7 height 7
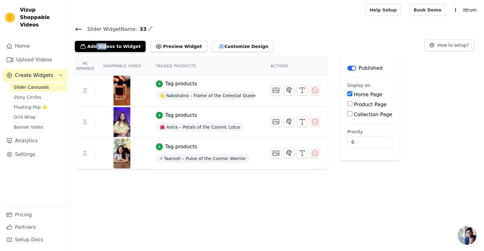
click at [443, 33] on h4 "Slider Widget Name: 33" at bounding box center [277, 29] width 404 height 8
click at [121, 49] on button "Add Videos to Widget" at bounding box center [110, 46] width 71 height 11
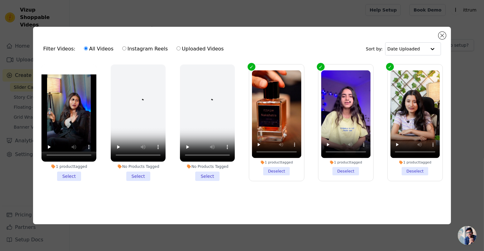
click at [67, 178] on li "1 product tagged Select" at bounding box center [68, 123] width 55 height 117
click at [0, 0] on input "1 product tagged Select" at bounding box center [0, 0] width 0 height 0
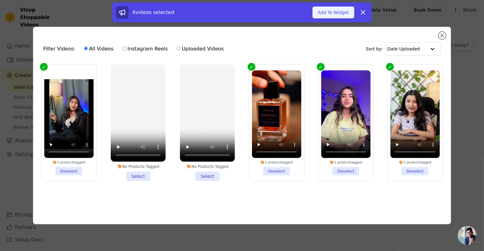
click at [341, 13] on button "Add To Widget" at bounding box center [333, 13] width 42 height 12
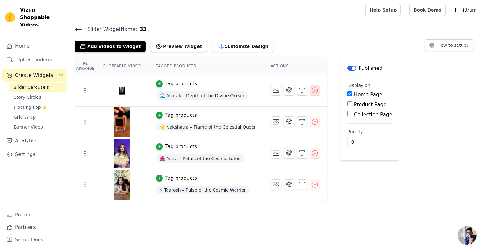
click at [311, 90] on icon "button" at bounding box center [314, 90] width 7 height 7
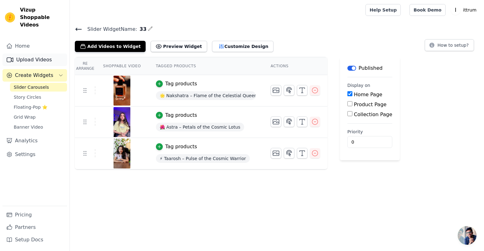
click at [46, 54] on link "Upload Videos" at bounding box center [34, 60] width 65 height 12
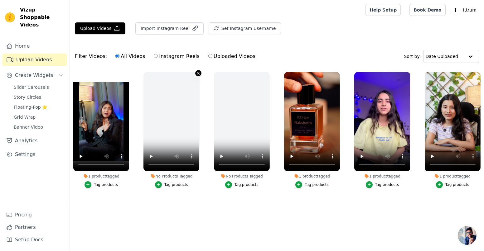
click at [197, 72] on icon "button" at bounding box center [198, 73] width 5 height 5
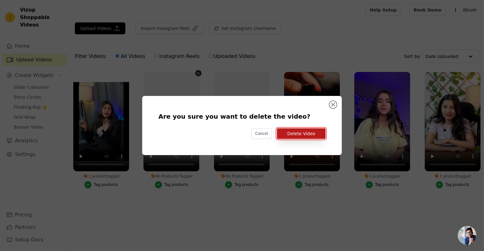
click at [284, 135] on button "Delete Video" at bounding box center [301, 133] width 49 height 11
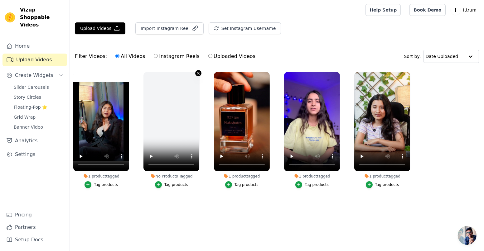
click at [195, 73] on button "No Products Tagged Tag products" at bounding box center [198, 73] width 6 height 6
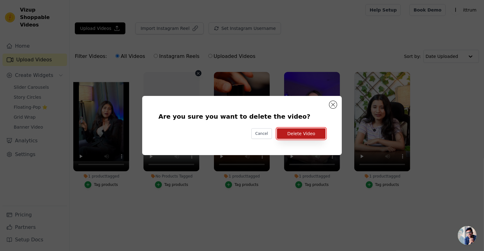
click at [318, 135] on button "Delete Video" at bounding box center [301, 133] width 49 height 11
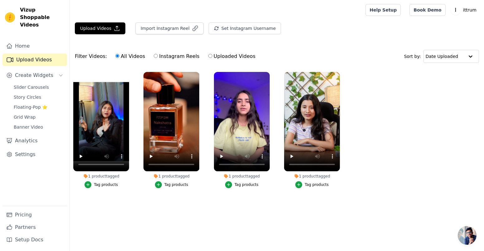
click at [56, 54] on link "Upload Videos" at bounding box center [34, 60] width 65 height 12
click at [46, 83] on link "Slider Carousels" at bounding box center [38, 87] width 57 height 9
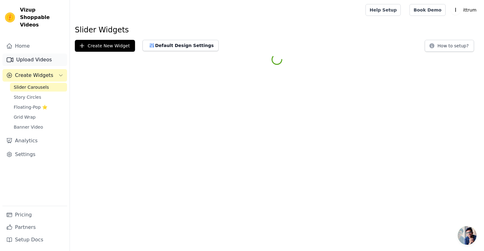
click at [44, 54] on link "Upload Videos" at bounding box center [34, 60] width 65 height 12
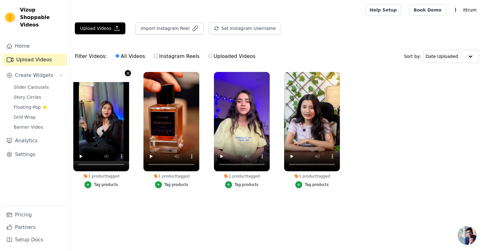
click at [129, 73] on icon "button" at bounding box center [128, 73] width 5 height 5
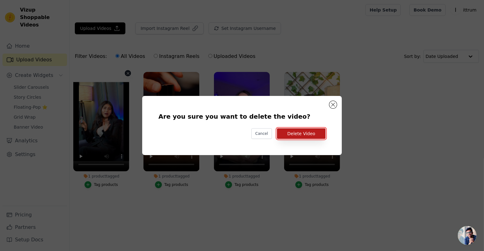
click at [301, 129] on button "Delete Video" at bounding box center [301, 133] width 49 height 11
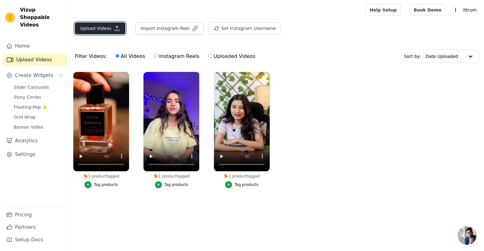
click at [103, 26] on button "Upload Videos" at bounding box center [100, 28] width 51 height 12
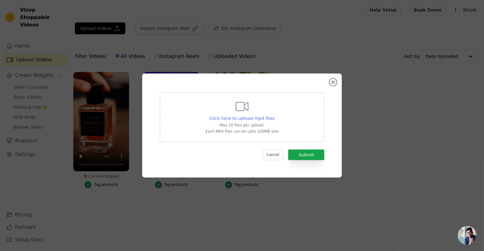
click at [216, 120] on span "Click here to upload mp4 files" at bounding box center [241, 118] width 65 height 5
click at [274, 115] on input "Click here to upload mp4 files Max 10 files per upload. Each MP4 files can be u…" at bounding box center [274, 115] width 0 height 0
type input "C:\fakepath\Untitled design (2).mp4"
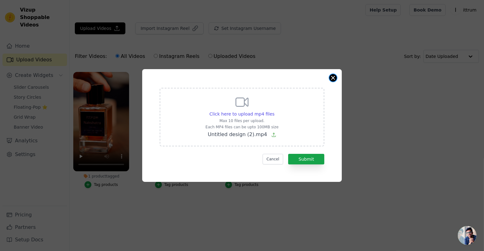
click at [334, 77] on button "Close modal" at bounding box center [332, 77] width 7 height 7
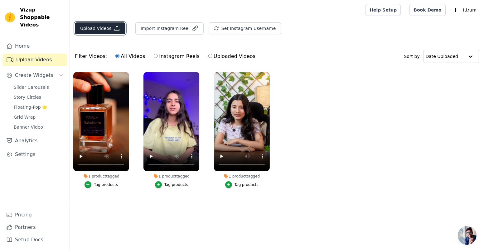
click at [107, 23] on button "Upload Videos" at bounding box center [100, 28] width 51 height 12
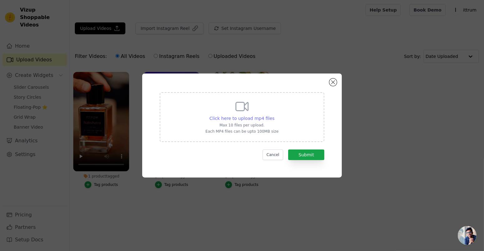
click at [267, 118] on span "Click here to upload mp4 files" at bounding box center [241, 118] width 65 height 5
click at [274, 115] on input "Click here to upload mp4 files Max 10 files per upload. Each MP4 files can be u…" at bounding box center [274, 115] width 0 height 0
type input "C:\fakepath\Untitled design (2).mp4"
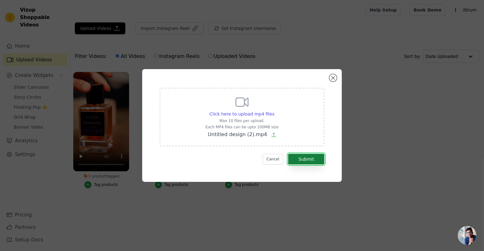
click at [313, 161] on button "Submit" at bounding box center [306, 159] width 36 height 11
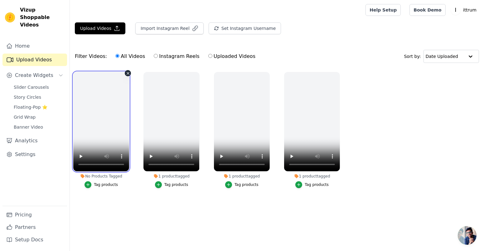
click at [106, 92] on video at bounding box center [101, 121] width 56 height 99
click at [94, 119] on video at bounding box center [101, 121] width 56 height 99
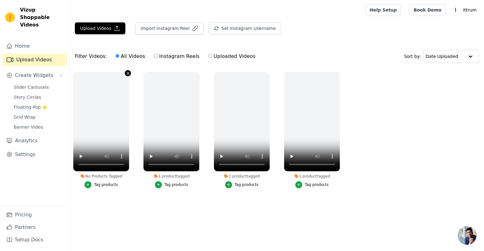
click at [127, 73] on icon "button" at bounding box center [128, 73] width 5 height 5
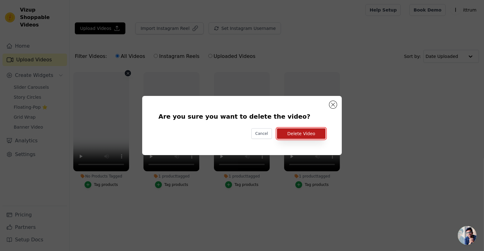
click at [305, 136] on button "Delete Video" at bounding box center [301, 133] width 49 height 11
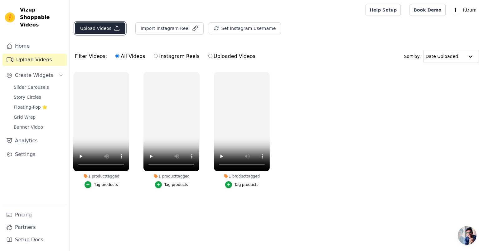
click at [103, 30] on button "Upload Videos" at bounding box center [100, 28] width 51 height 12
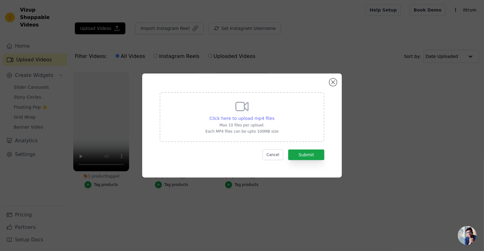
click at [255, 119] on span "Click here to upload mp4 files" at bounding box center [241, 118] width 65 height 5
click at [274, 115] on input "Click here to upload mp4 files Max 10 files per upload. Each MP4 files can be u…" at bounding box center [274, 115] width 0 height 0
click at [243, 117] on span "Click here to upload mp4 files" at bounding box center [241, 118] width 65 height 5
click at [274, 115] on input "Click here to upload mp4 files Max 10 files per upload. Each MP4 files can be u…" at bounding box center [274, 115] width 0 height 0
type input "C:\fakepath\Untitled video - Made with [PERSON_NAME].mp4"
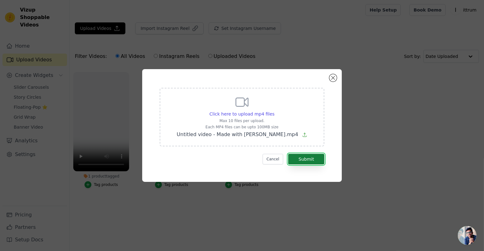
click at [303, 155] on button "Submit" at bounding box center [306, 159] width 36 height 11
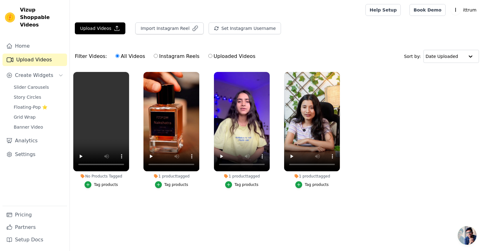
click at [104, 183] on div "Tag products" at bounding box center [106, 184] width 24 height 5
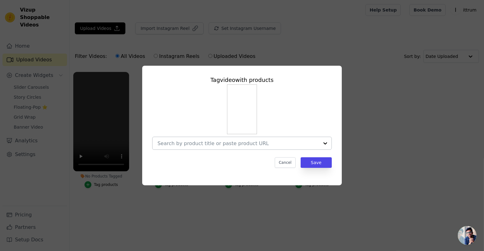
click at [220, 147] on div at bounding box center [237, 143] width 161 height 12
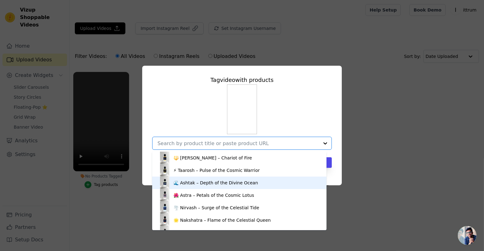
click at [199, 181] on div "🌊 Ashtak – Depth of the Divine Ocean" at bounding box center [215, 183] width 84 height 6
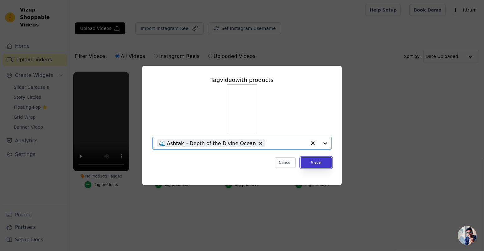
click at [320, 163] on button "Save" at bounding box center [316, 162] width 31 height 11
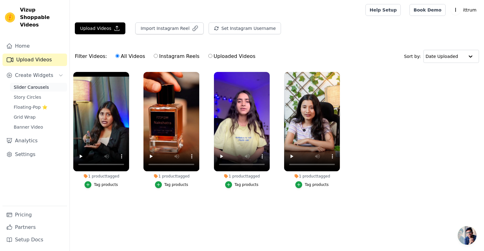
click at [45, 83] on link "Slider Carousels" at bounding box center [38, 87] width 57 height 9
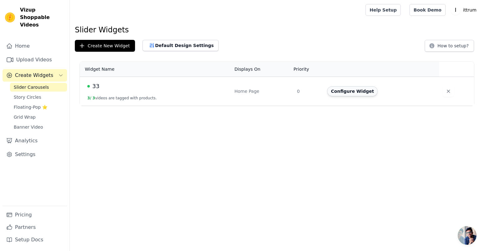
click at [358, 90] on button "Configure Widget" at bounding box center [352, 91] width 51 height 10
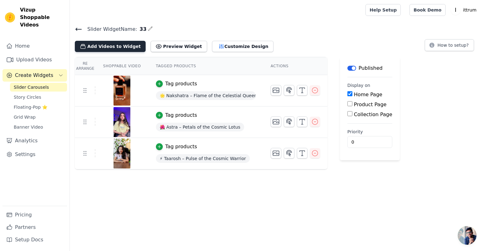
click at [112, 46] on button "Add Videos to Widget" at bounding box center [110, 46] width 71 height 11
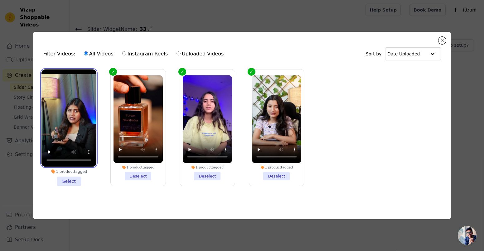
click at [82, 134] on video at bounding box center [68, 119] width 55 height 98
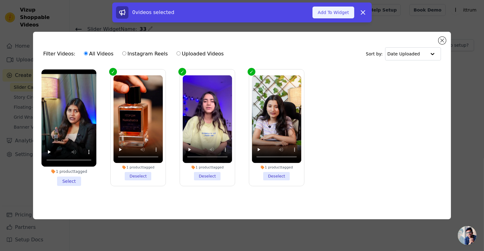
click at [324, 12] on button "Add To Widget" at bounding box center [333, 13] width 42 height 12
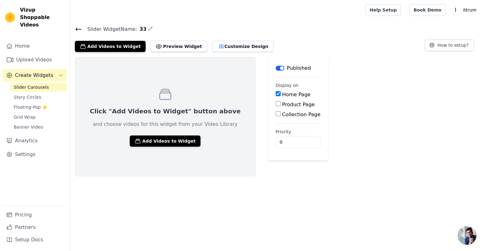
click at [54, 83] on link "Slider Carousels" at bounding box center [38, 87] width 57 height 9
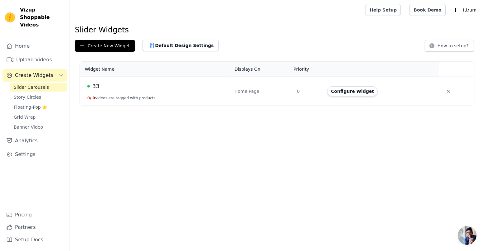
click at [218, 88] on div "33" at bounding box center [157, 86] width 140 height 9
click at [355, 95] on button "Configure Widget" at bounding box center [352, 91] width 51 height 10
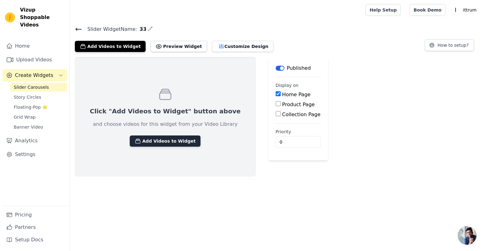
click at [177, 138] on button "Add Videos to Widget" at bounding box center [165, 141] width 71 height 11
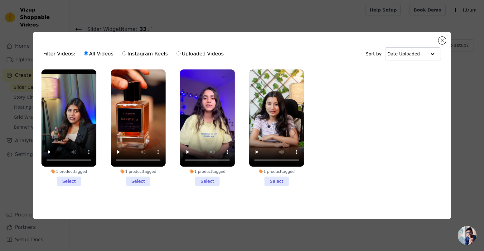
click at [72, 180] on li "1 product tagged Select" at bounding box center [68, 128] width 55 height 117
click at [0, 0] on input "1 product tagged Select" at bounding box center [0, 0] width 0 height 0
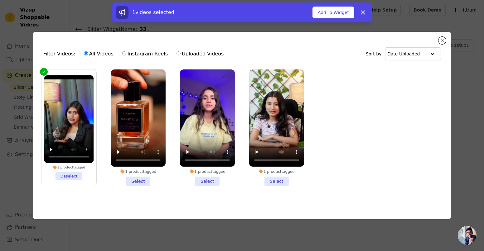
click at [130, 178] on li "1 product tagged Select" at bounding box center [138, 128] width 55 height 117
click at [0, 0] on input "1 product tagged Select" at bounding box center [0, 0] width 0 height 0
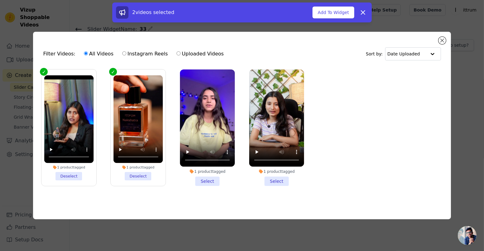
click at [204, 185] on label "1 product tagged Select" at bounding box center [207, 128] width 55 height 118
click at [0, 0] on input "1 product tagged Select" at bounding box center [0, 0] width 0 height 0
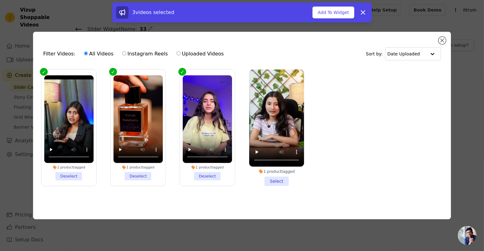
click at [276, 179] on li "1 product tagged Select" at bounding box center [276, 128] width 55 height 117
click at [0, 0] on input "1 product tagged Select" at bounding box center [0, 0] width 0 height 0
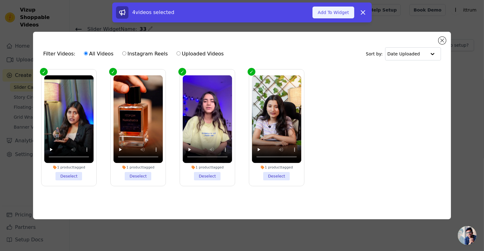
click at [345, 10] on button "Add To Widget" at bounding box center [333, 13] width 42 height 12
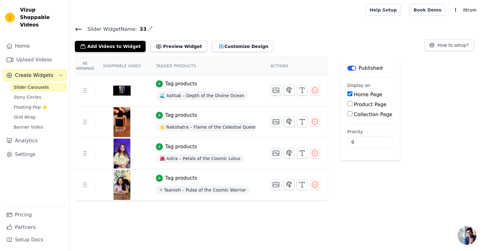
click at [79, 32] on icon at bounding box center [78, 29] width 7 height 7
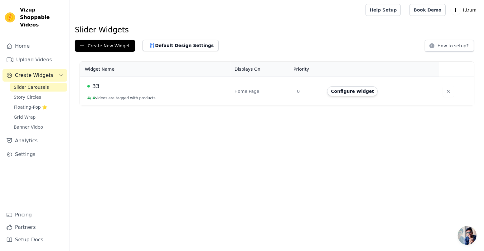
click at [293, 106] on html "Vizup Shoppable Videos Home Upload Videos Create Widgets Slider Carousels Story…" at bounding box center [242, 53] width 484 height 106
click at [112, 91] on td "33 4 / 4 videos are tagged with products." at bounding box center [155, 91] width 151 height 29
click at [365, 94] on button "Configure Widget" at bounding box center [352, 91] width 51 height 10
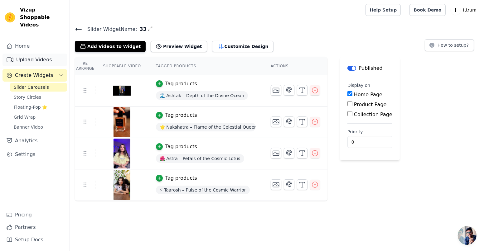
click at [57, 54] on link "Upload Videos" at bounding box center [34, 60] width 65 height 12
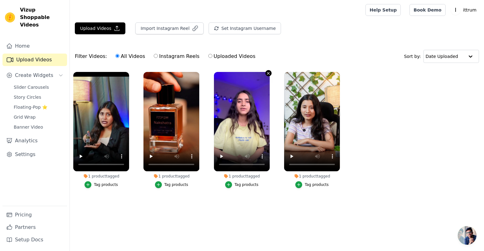
click at [269, 71] on icon "button" at bounding box center [268, 73] width 5 height 5
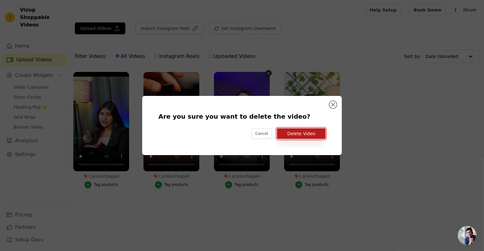
click at [289, 135] on button "Delete Video" at bounding box center [301, 133] width 49 height 11
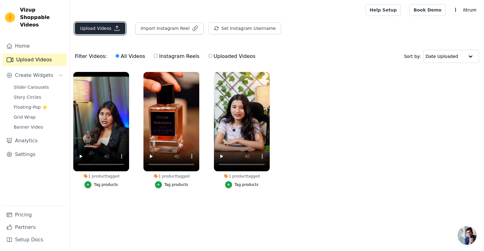
click at [111, 33] on button "Upload Videos" at bounding box center [100, 28] width 51 height 12
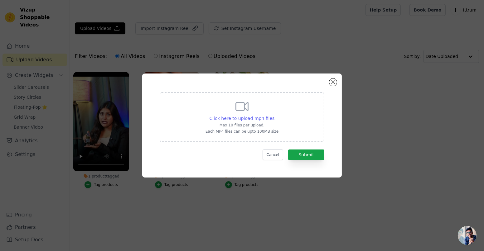
click at [257, 118] on span "Click here to upload mp4 files" at bounding box center [241, 118] width 65 height 5
click at [274, 115] on input "Click here to upload mp4 files Max 10 files per upload. Each MP4 files can be u…" at bounding box center [274, 115] width 0 height 0
type input "C:\fakepath\Untitled video - Made with Clipchamp (2).mp4"
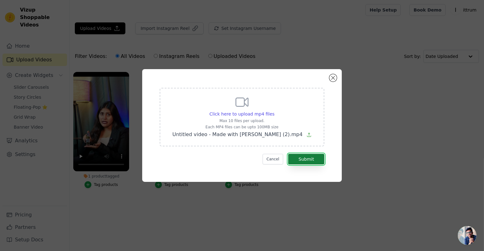
click at [311, 158] on button "Submit" at bounding box center [306, 159] width 36 height 11
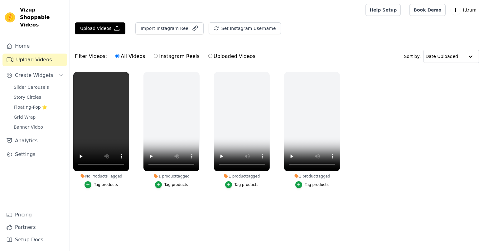
click at [108, 183] on div "Tag products" at bounding box center [106, 184] width 24 height 5
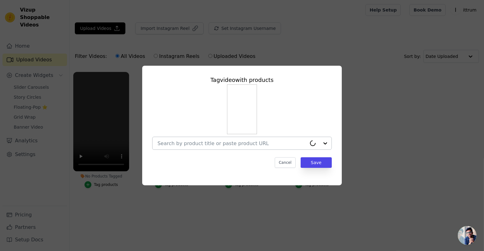
click at [210, 147] on div at bounding box center [231, 143] width 149 height 12
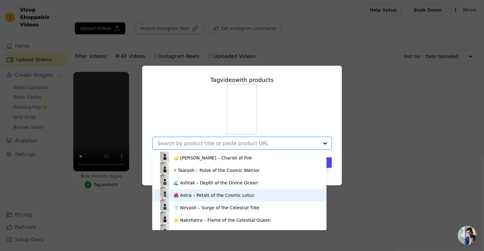
click at [199, 194] on div "🌺 Astra – Petals of the Cosmic Lotus" at bounding box center [213, 195] width 81 height 6
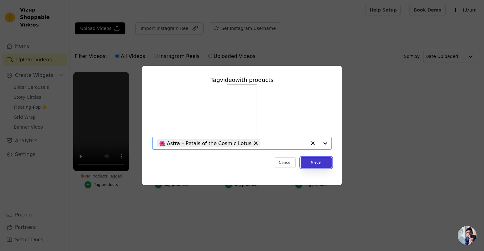
click at [329, 165] on button "Save" at bounding box center [316, 162] width 31 height 11
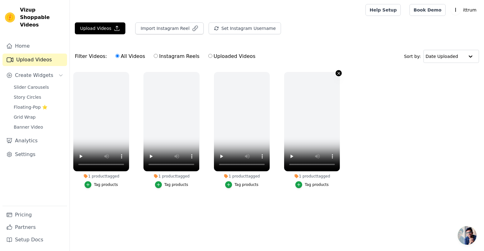
click at [337, 71] on icon "button" at bounding box center [338, 73] width 5 height 5
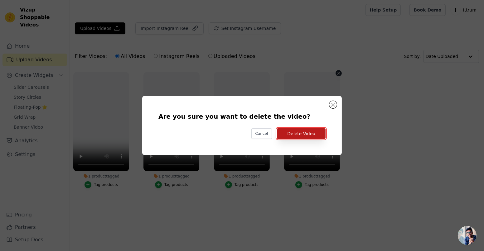
click at [303, 135] on button "Delete Video" at bounding box center [301, 133] width 49 height 11
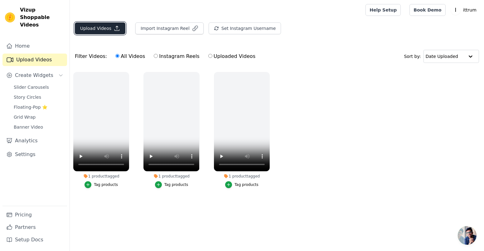
click at [112, 32] on button "Upload Videos" at bounding box center [100, 28] width 51 height 12
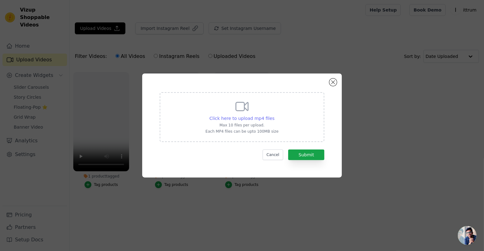
click at [242, 120] on span "Click here to upload mp4 files" at bounding box center [241, 118] width 65 height 5
click at [274, 115] on input "Click here to upload mp4 files Max 10 files per upload. Each MP4 files can be u…" at bounding box center [274, 115] width 0 height 0
type input "C:\fakepath\Untitled video - Made with [PERSON_NAME] (1).mp4"
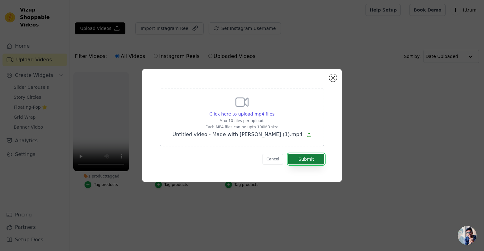
click at [305, 159] on button "Submit" at bounding box center [306, 159] width 36 height 11
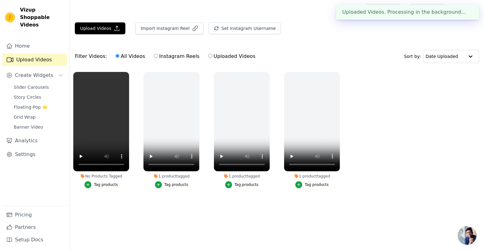
click at [108, 186] on div "Tag products" at bounding box center [106, 184] width 24 height 5
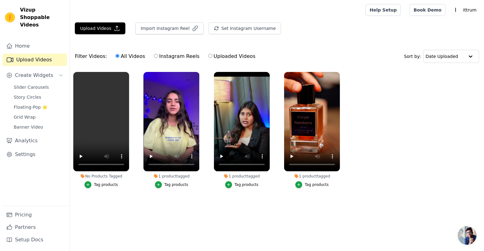
click at [107, 184] on div "Tag products" at bounding box center [106, 184] width 24 height 5
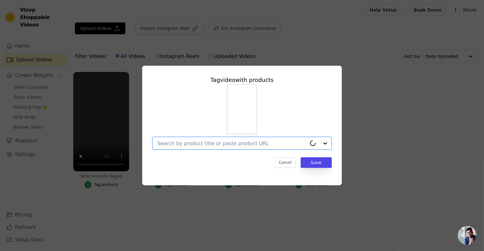
click at [242, 144] on input "No Products Tagged Tag video with products Option undefined, selected. Select i…" at bounding box center [231, 144] width 149 height 6
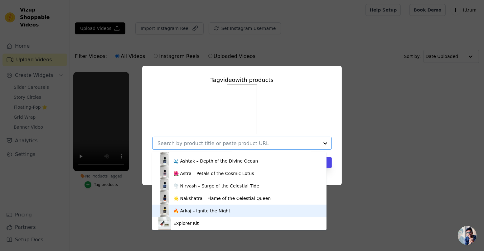
scroll to position [2, 0]
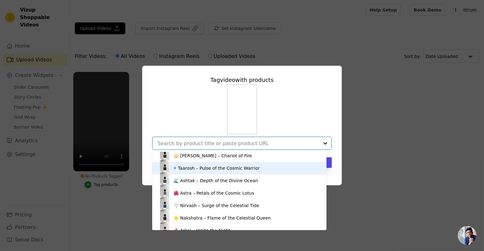
click at [194, 170] on div "⚡ Taarosh – Pulse of the Cosmic Warrior" at bounding box center [216, 168] width 86 height 6
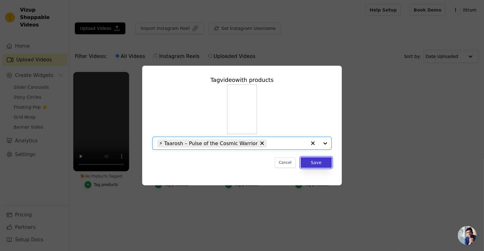
click at [317, 166] on button "Save" at bounding box center [316, 162] width 31 height 11
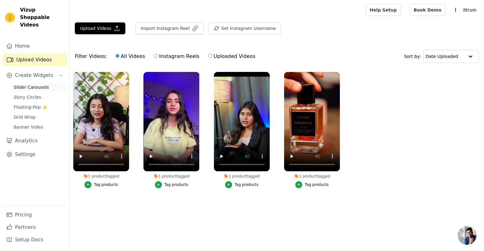
click at [28, 84] on span "Slider Carousels" at bounding box center [31, 87] width 35 height 6
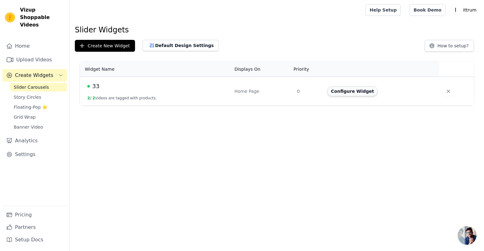
click at [353, 94] on button "Configure Widget" at bounding box center [352, 91] width 51 height 10
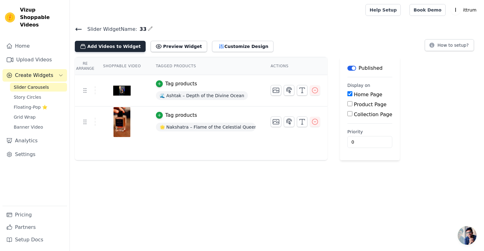
click at [123, 48] on button "Add Videos to Widget" at bounding box center [110, 46] width 71 height 11
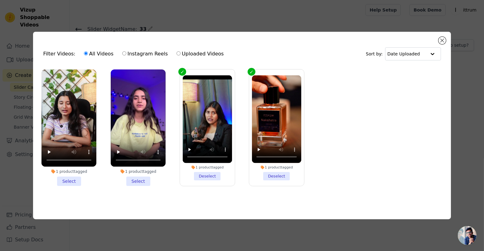
click at [73, 178] on li "1 product tagged Select" at bounding box center [68, 128] width 55 height 117
click at [0, 0] on input "1 product tagged Select" at bounding box center [0, 0] width 0 height 0
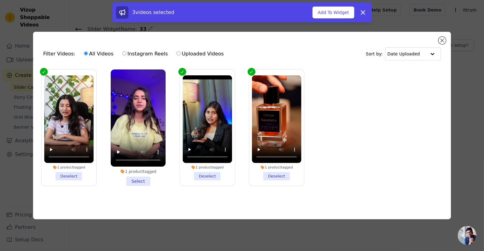
click at [148, 179] on li "1 product tagged Select" at bounding box center [138, 128] width 55 height 117
click at [0, 0] on input "1 product tagged Select" at bounding box center [0, 0] width 0 height 0
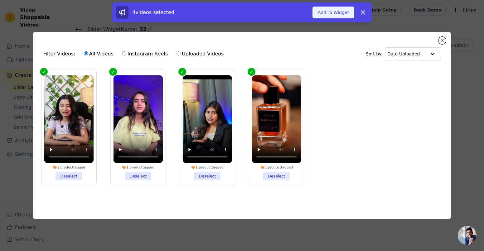
click at [347, 8] on button "Add To Widget" at bounding box center [333, 13] width 42 height 12
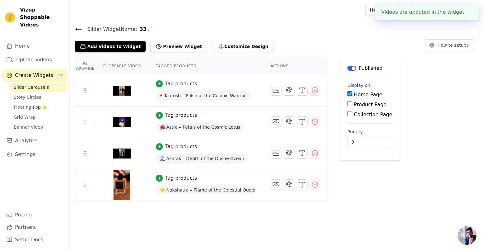
click at [301, 45] on div "Add Videos to Widget Preview Widget Customize Design How to setup?" at bounding box center [277, 45] width 404 height 14
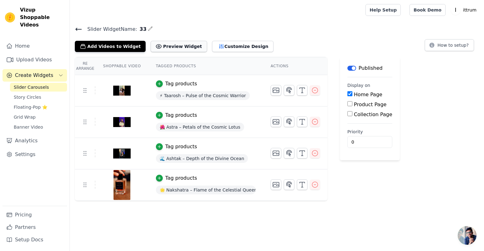
click at [177, 44] on button "Preview Widget" at bounding box center [179, 46] width 56 height 11
click at [226, 50] on button "Customize Design" at bounding box center [242, 46] width 61 height 11
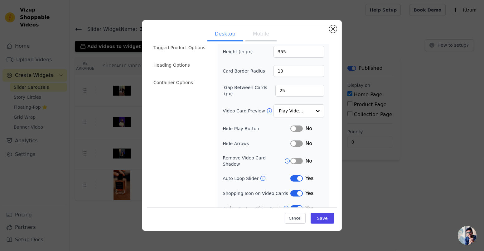
scroll to position [29, 0]
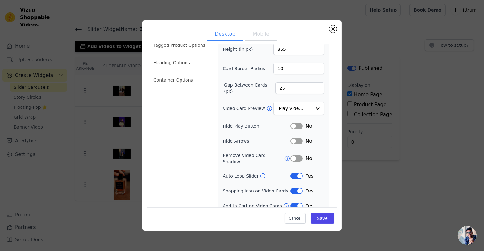
click at [292, 188] on button "Label" at bounding box center [296, 191] width 12 height 6
click at [324, 220] on button "Save" at bounding box center [322, 218] width 24 height 11
